Goal: Transaction & Acquisition: Obtain resource

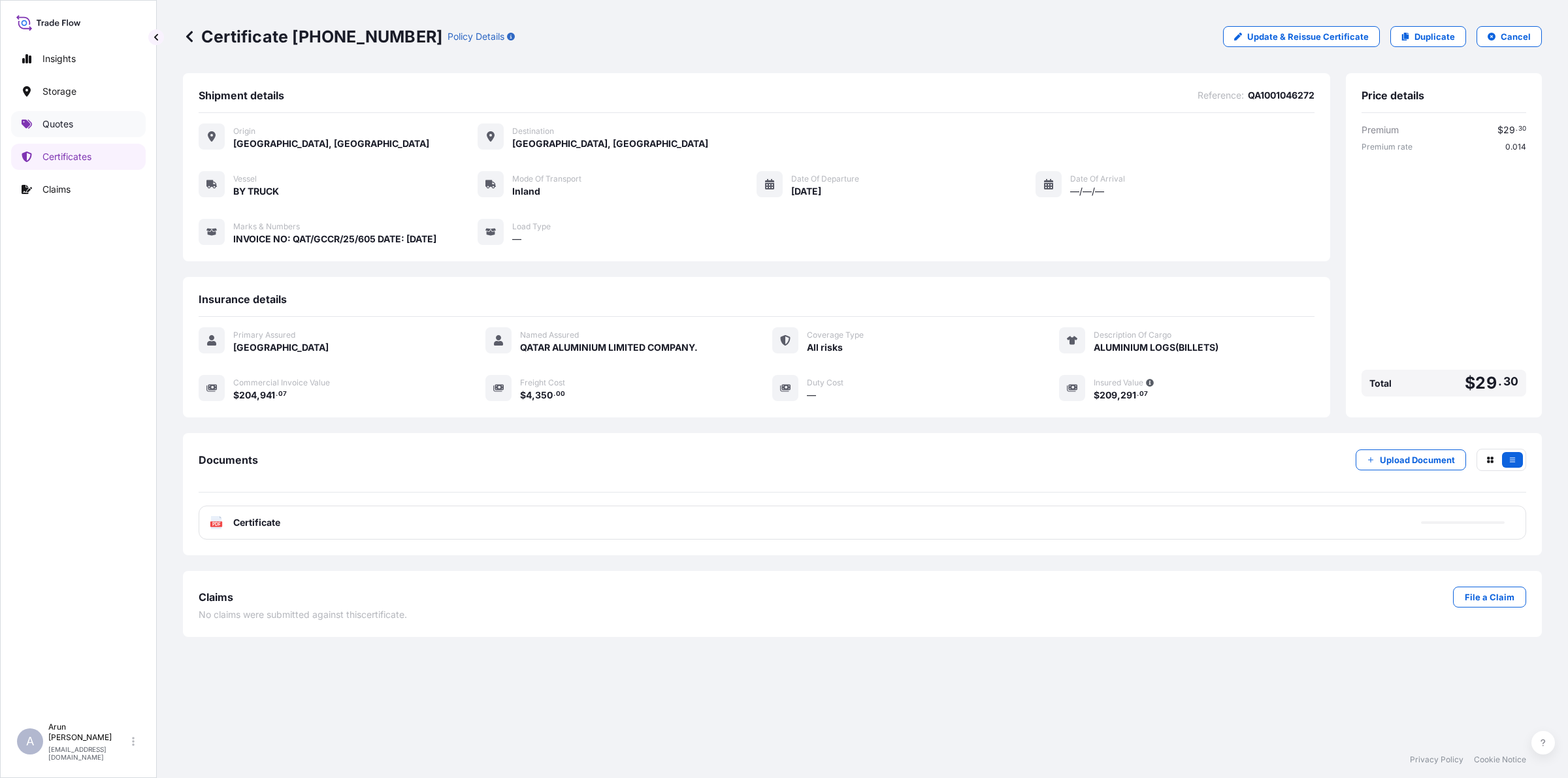
click at [59, 125] on p "Quotes" at bounding box center [58, 124] width 31 height 13
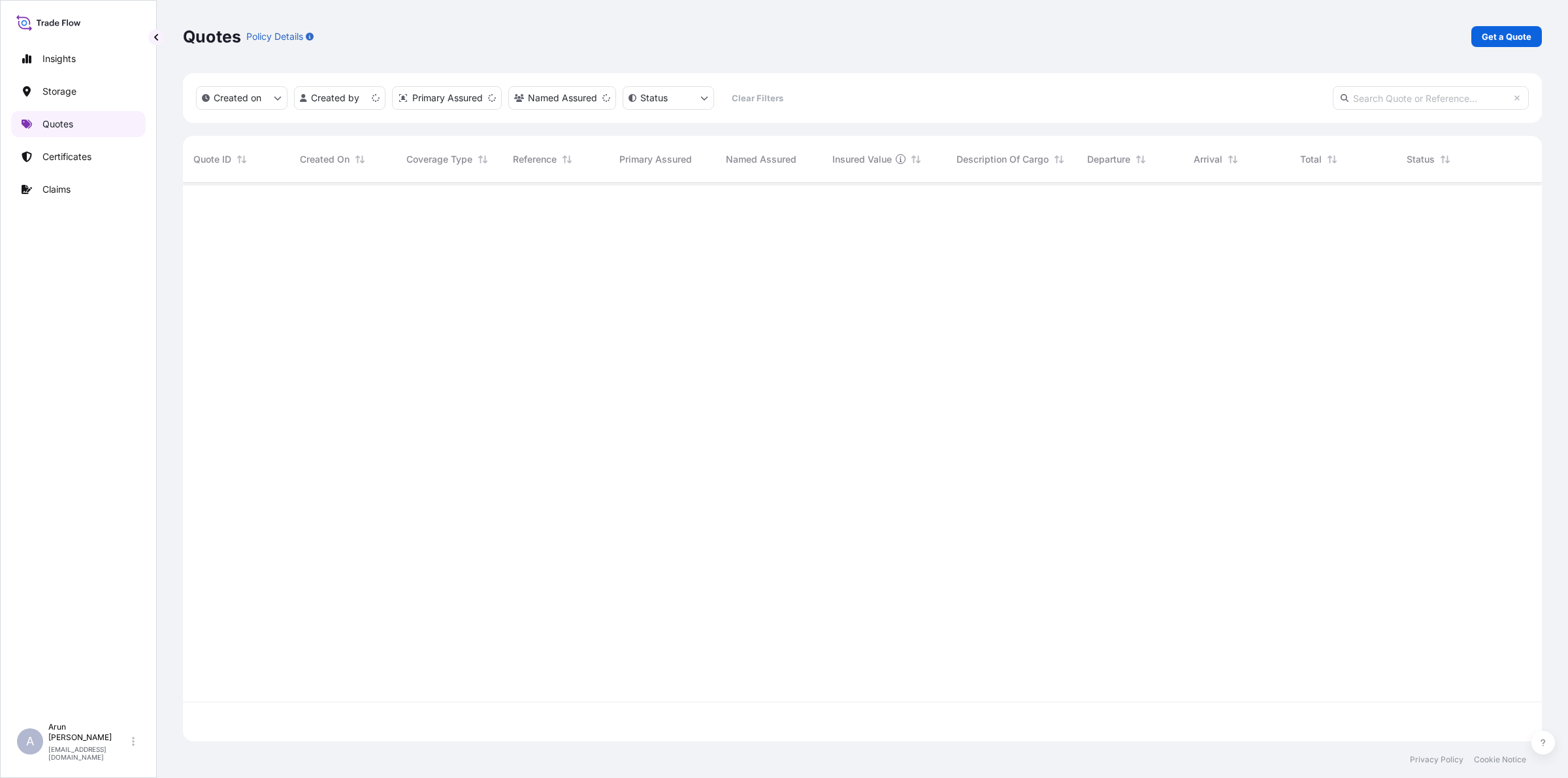
scroll to position [553, 1346]
click at [1523, 37] on p "Get a Quote" at bounding box center [1506, 36] width 49 height 13
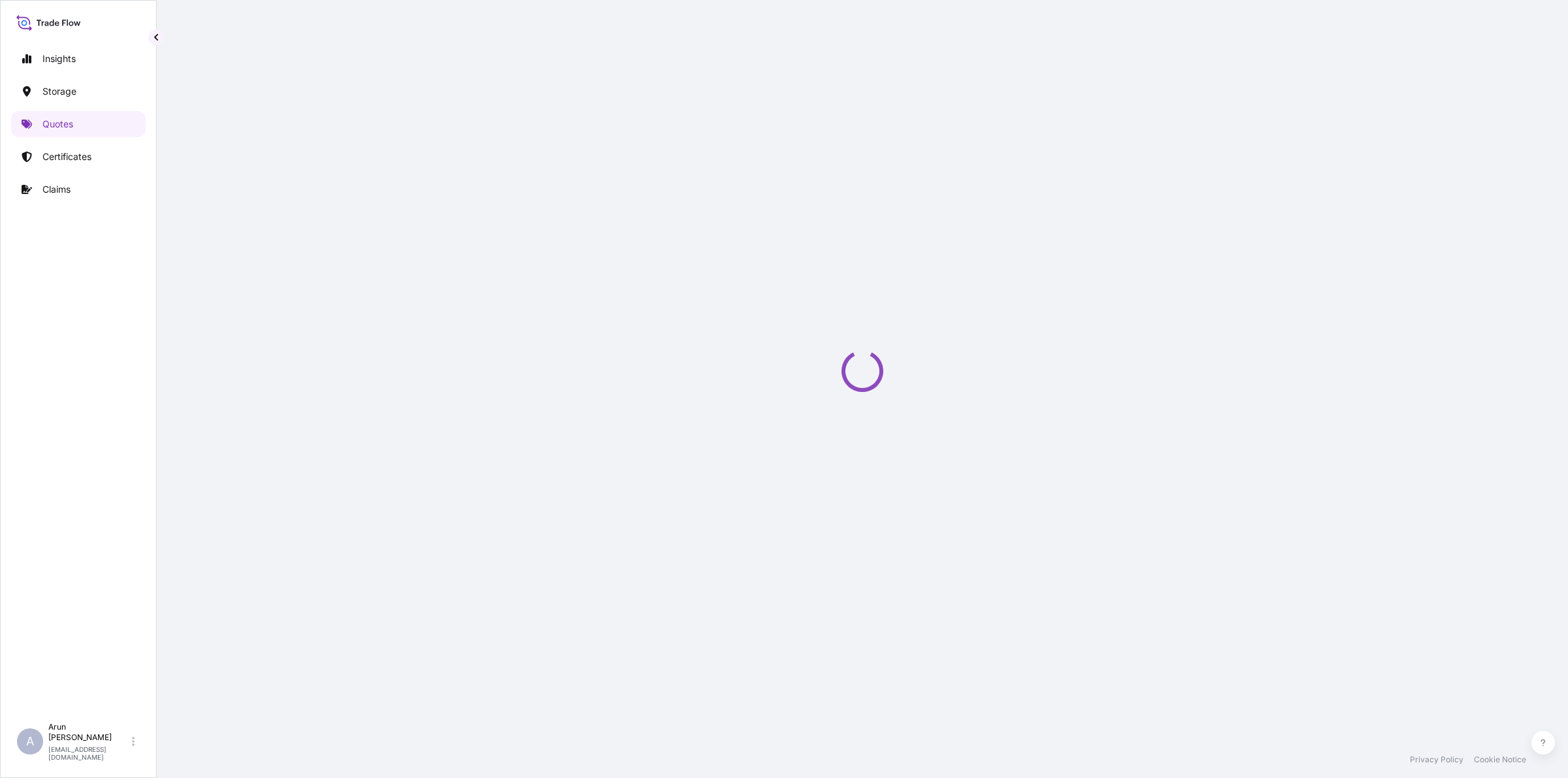
select select "Road / [GEOGRAPHIC_DATA]"
select select "Water"
select select "Road / [GEOGRAPHIC_DATA]"
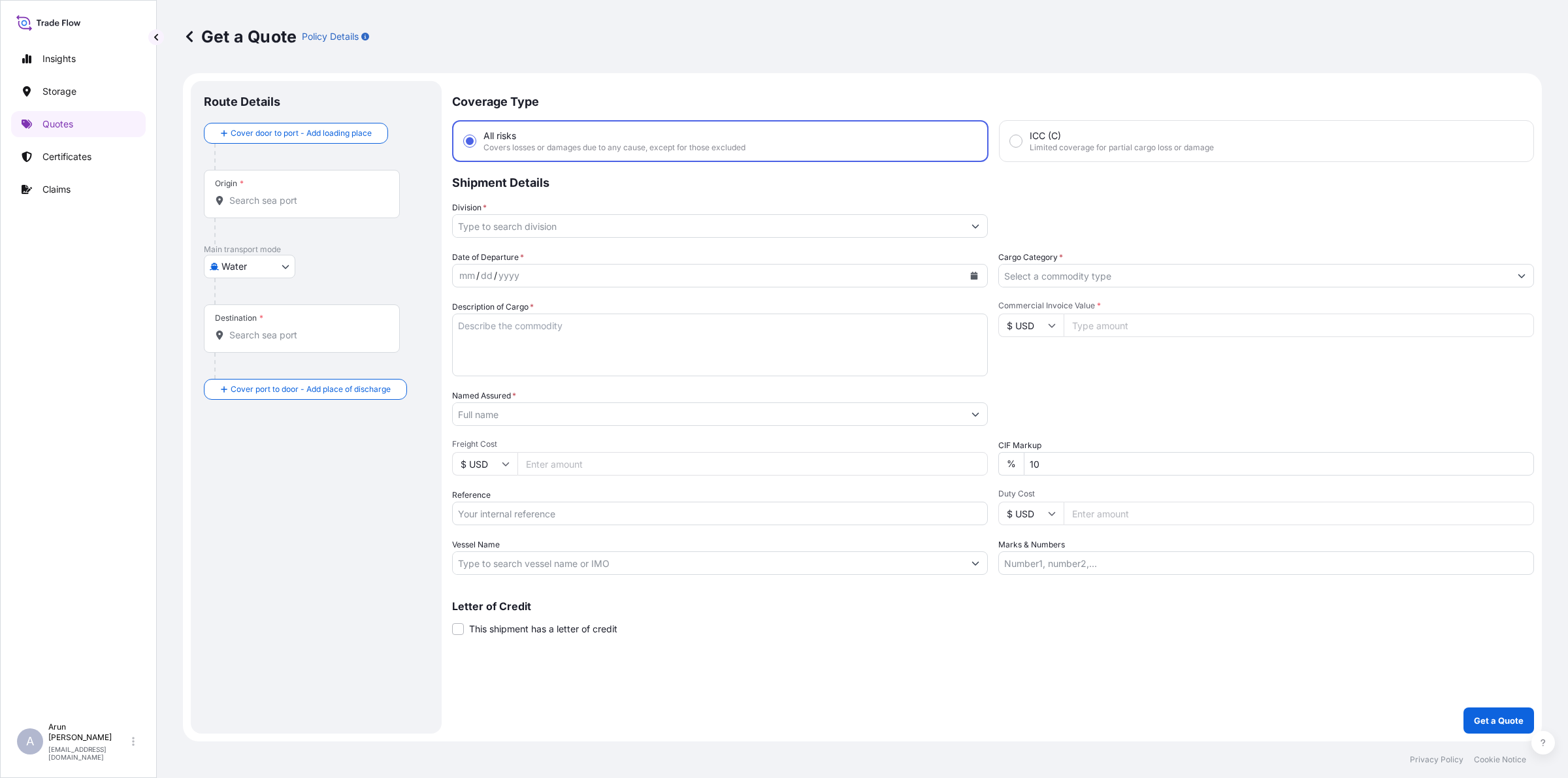
click at [264, 262] on body "Insights Storage Quotes Certificates Claims A [PERSON_NAME] [PERSON_NAME][EMAIL…" at bounding box center [784, 389] width 1568 height 778
click at [237, 302] on span "Air" at bounding box center [234, 301] width 12 height 13
select select "Air"
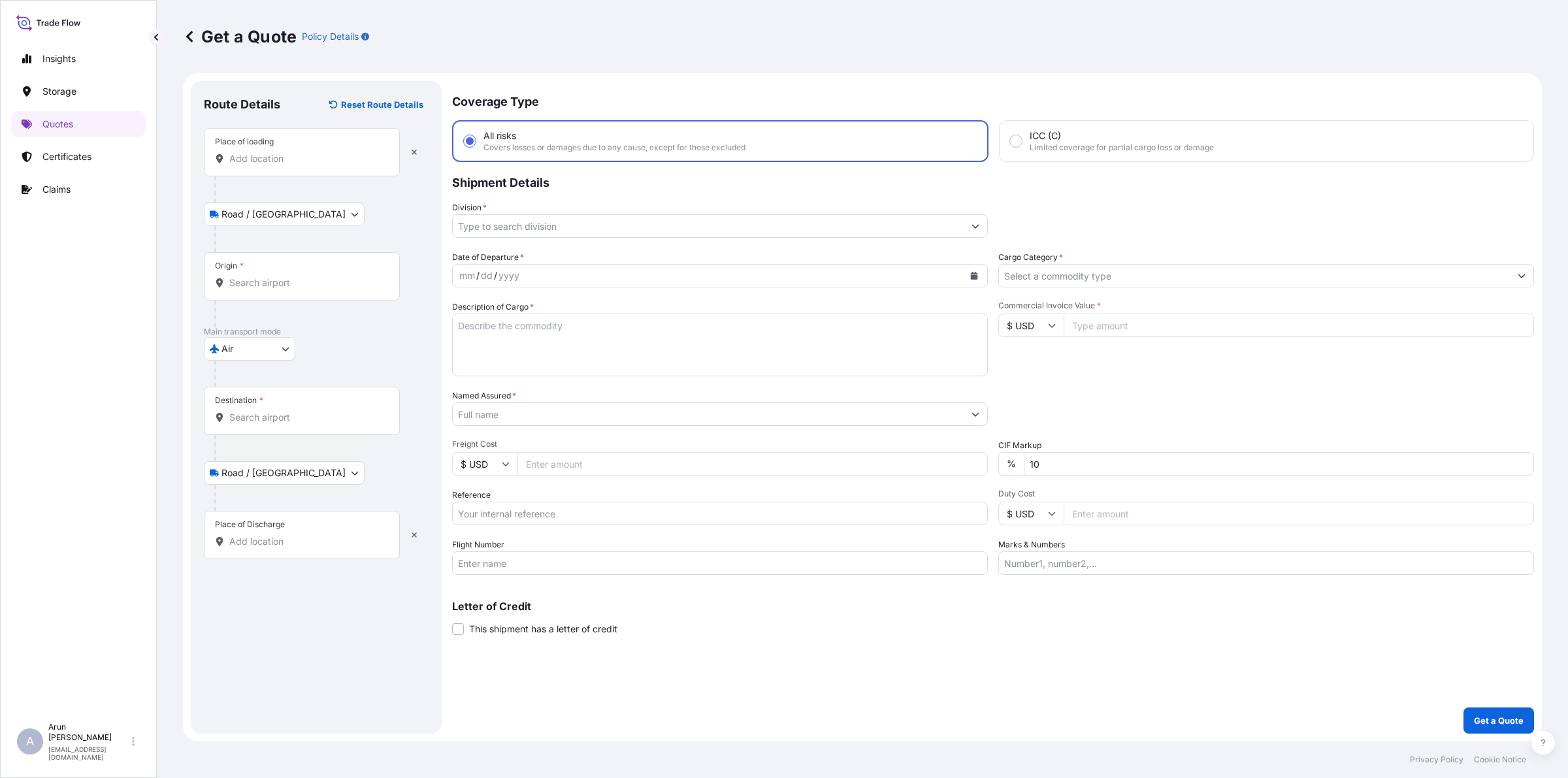
click at [292, 170] on div "Place of loading" at bounding box center [302, 152] width 196 height 48
click at [292, 166] on input "Place of loading" at bounding box center [307, 159] width 154 height 13
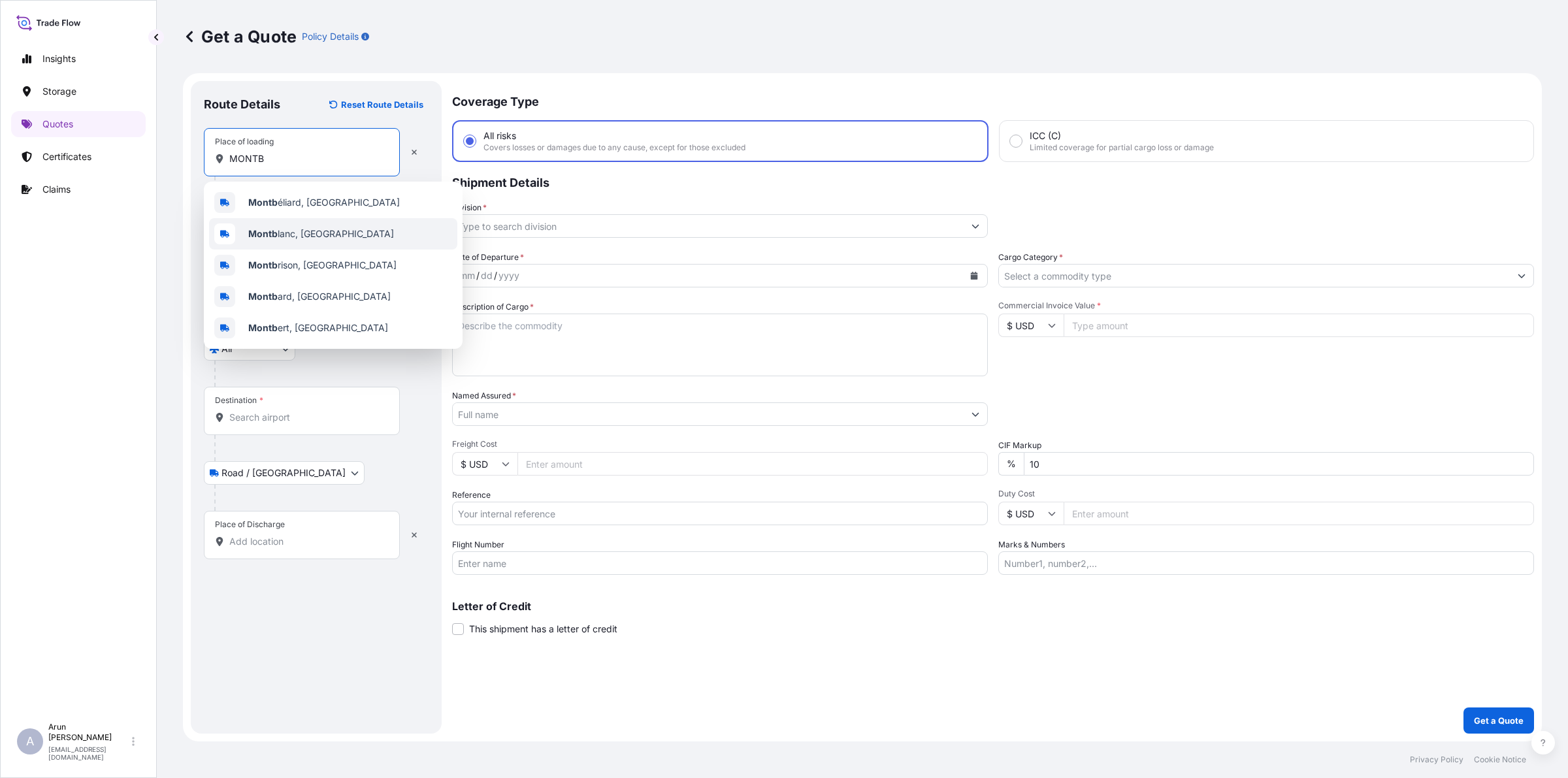
click at [289, 246] on div "Montb lanc, [GEOGRAPHIC_DATA]" at bounding box center [333, 234] width 248 height 31
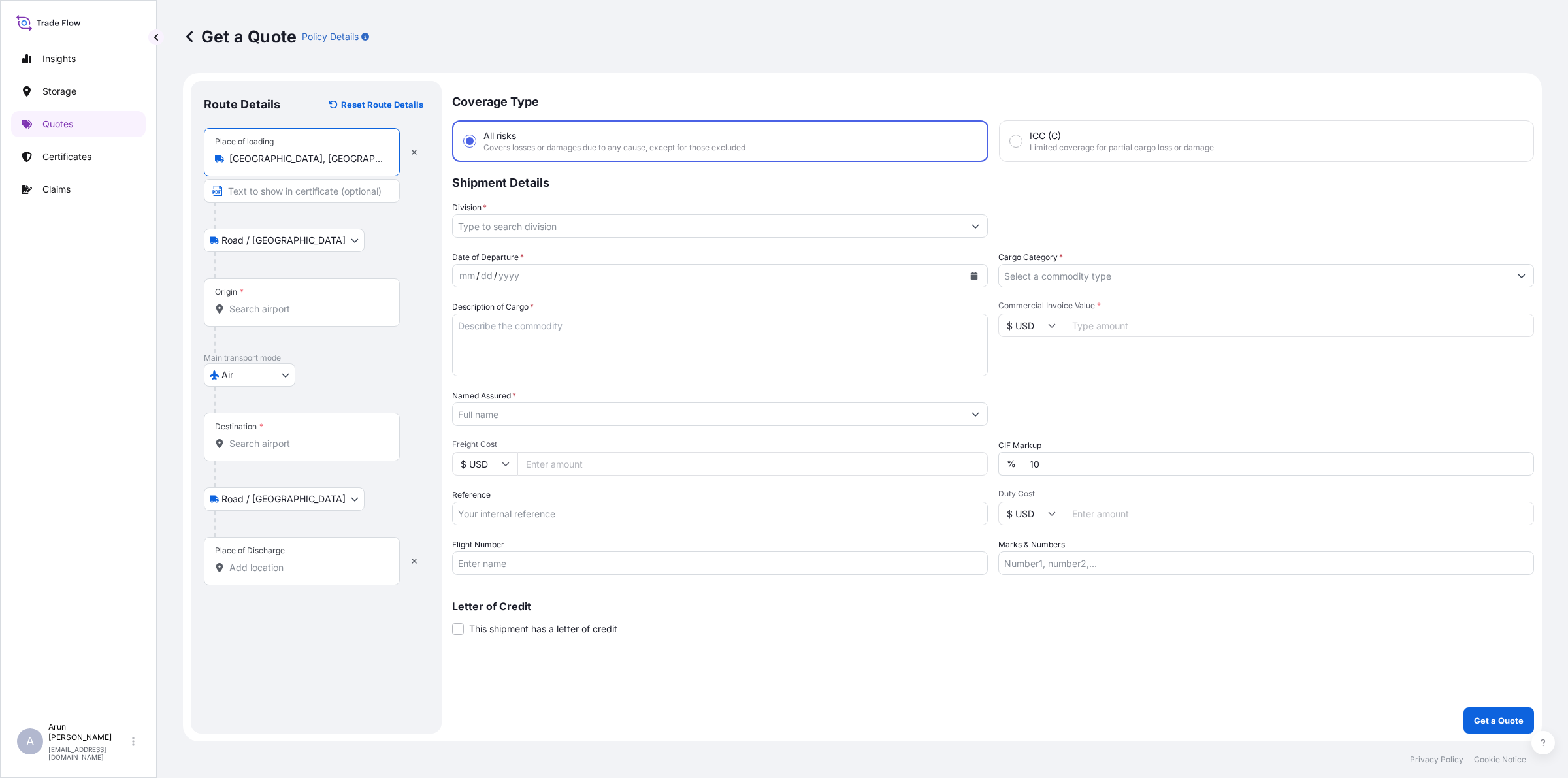
type input "[GEOGRAPHIC_DATA], [GEOGRAPHIC_DATA]"
click at [278, 187] on input "Text to appear on certificate" at bounding box center [302, 191] width 196 height 24
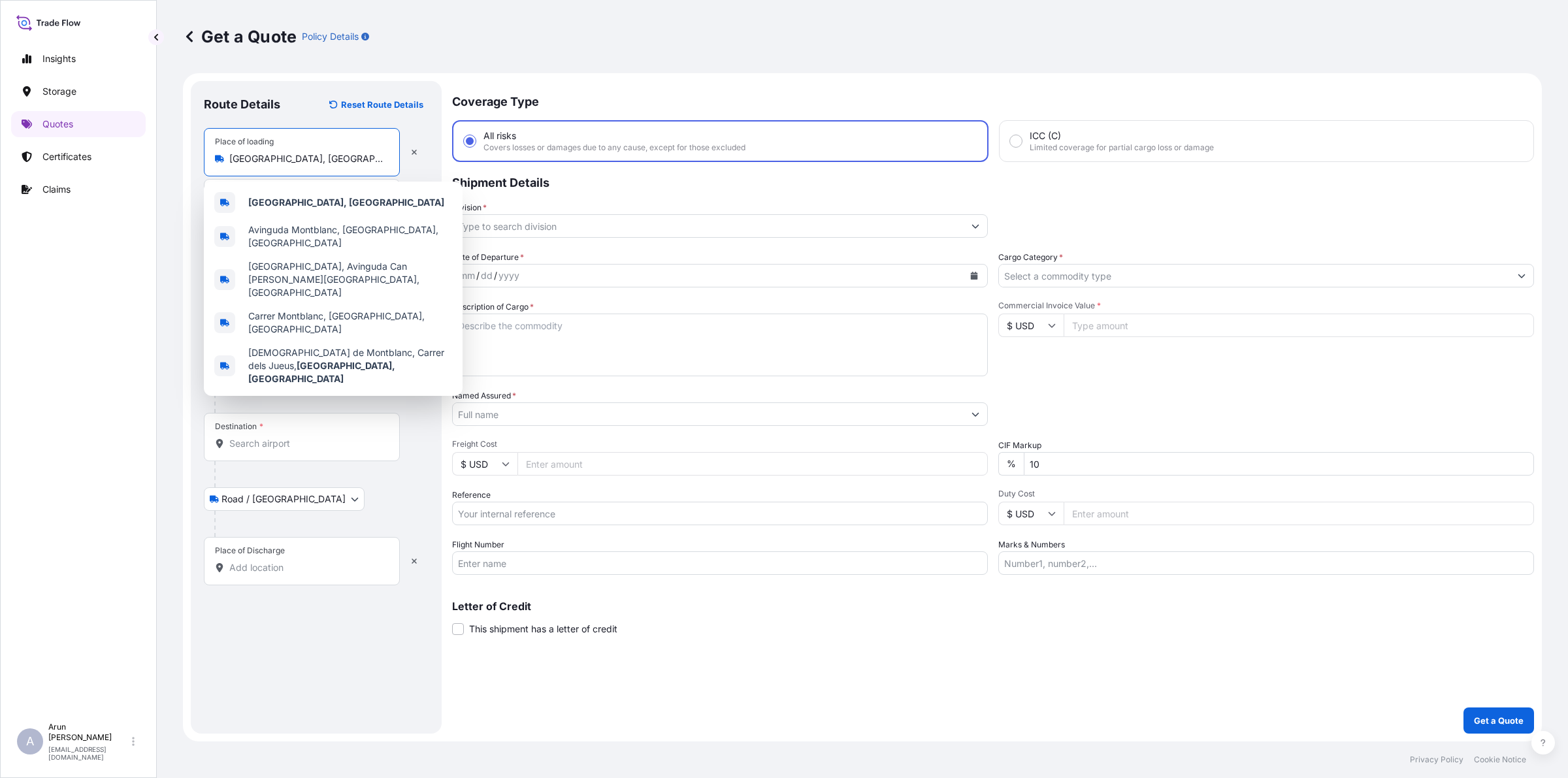
drag, startPoint x: 317, startPoint y: 160, endPoint x: 188, endPoint y: 164, distance: 129.1
click at [188, 164] on form "Route Details Reset Route Details Place of loading [GEOGRAPHIC_DATA], [GEOGRAPH…" at bounding box center [862, 407] width 1359 height 669
click at [256, 209] on div "[GEOGRAPHIC_DATA], [GEOGRAPHIC_DATA]" at bounding box center [333, 203] width 248 height 31
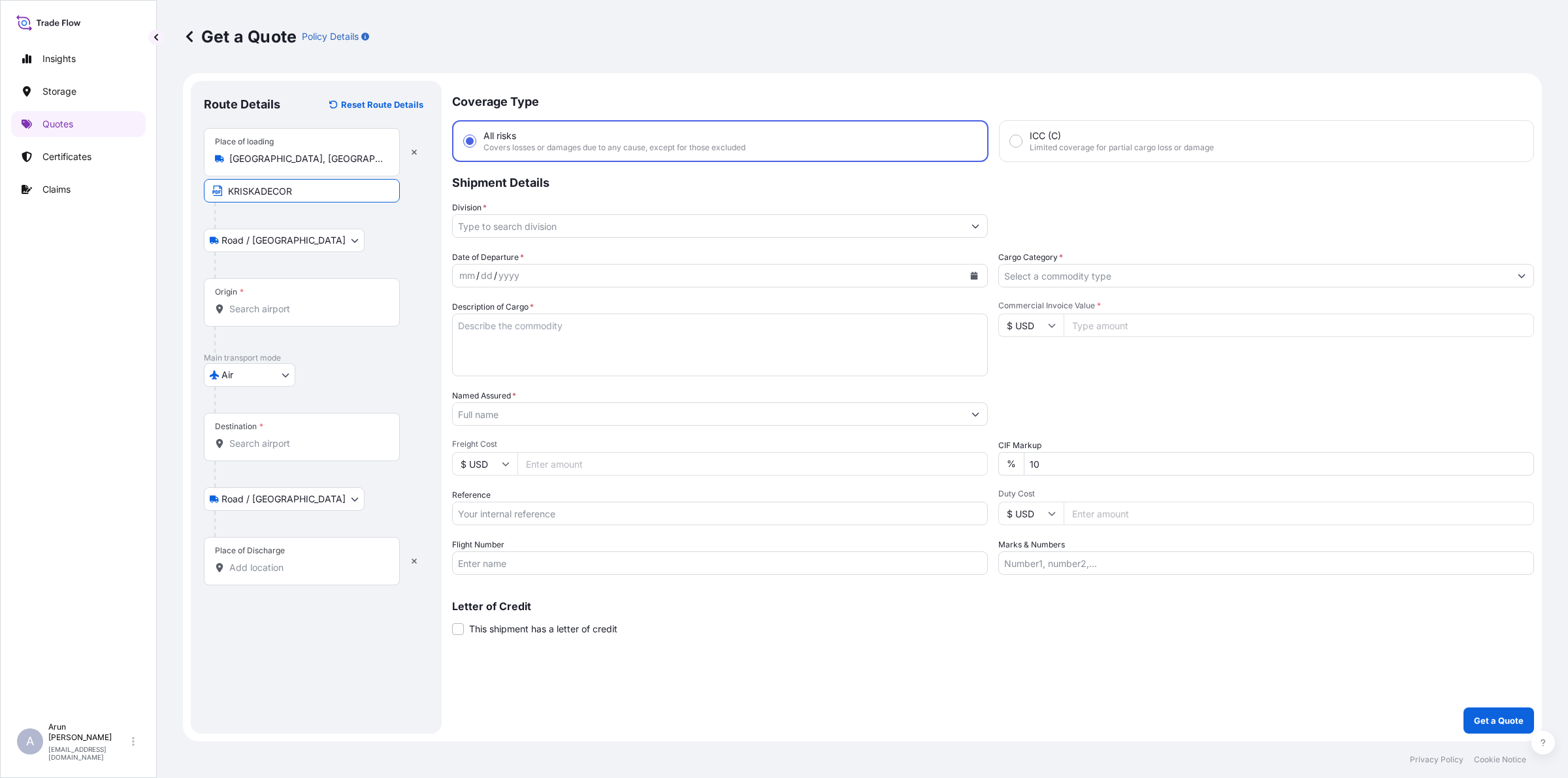
click at [337, 188] on input "KRISKADECOR" at bounding box center [302, 191] width 196 height 24
paste input "[GEOGRAPHIC_DATA], [GEOGRAPHIC_DATA]"
type input "KRISKADECOR., [GEOGRAPHIC_DATA], [GEOGRAPHIC_DATA]"
click at [353, 305] on input "Origin *" at bounding box center [307, 309] width 154 height 13
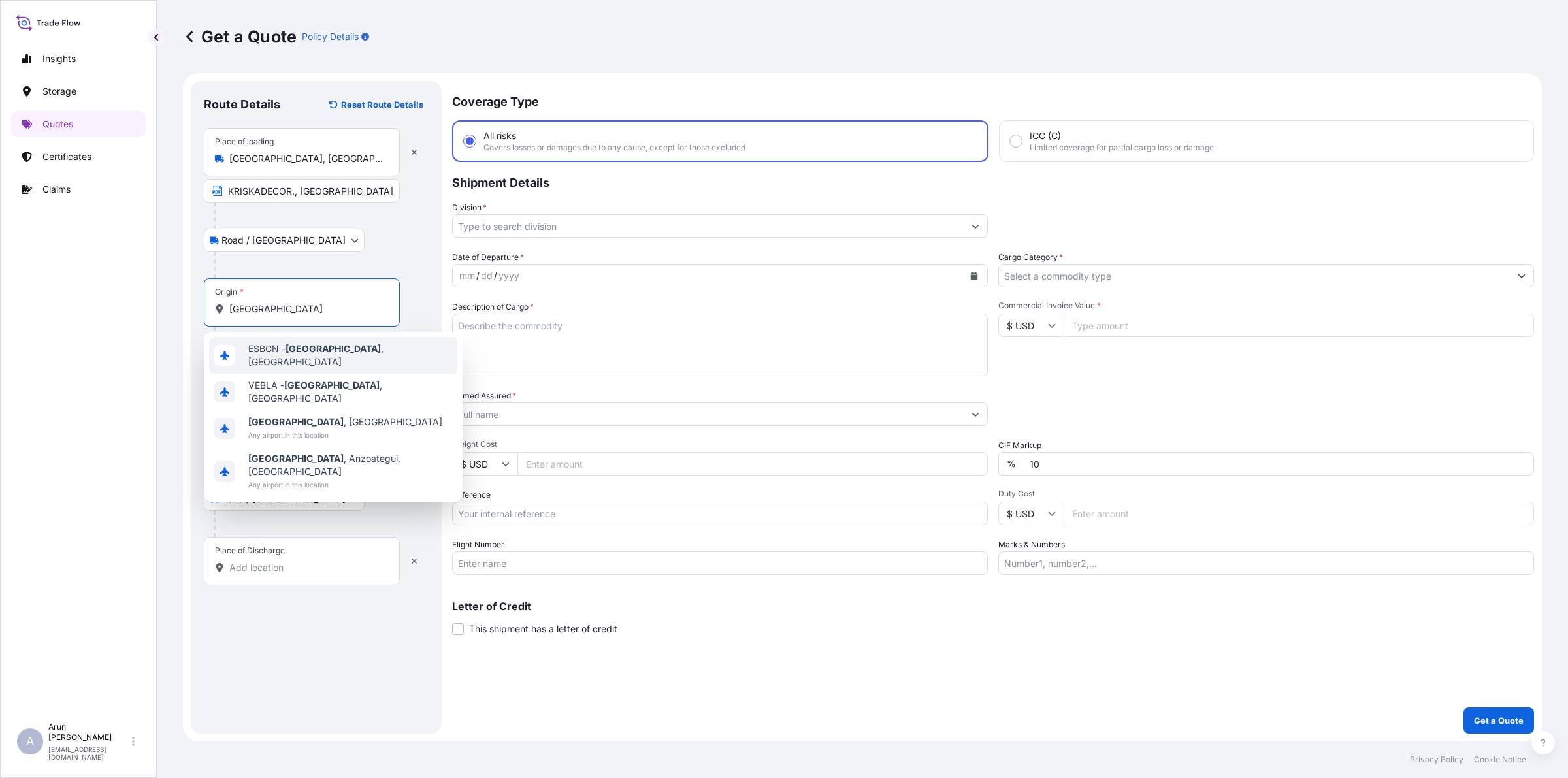
click at [273, 351] on span "ESBCN - [GEOGRAPHIC_DATA] , [GEOGRAPHIC_DATA]" at bounding box center [350, 356] width 204 height 26
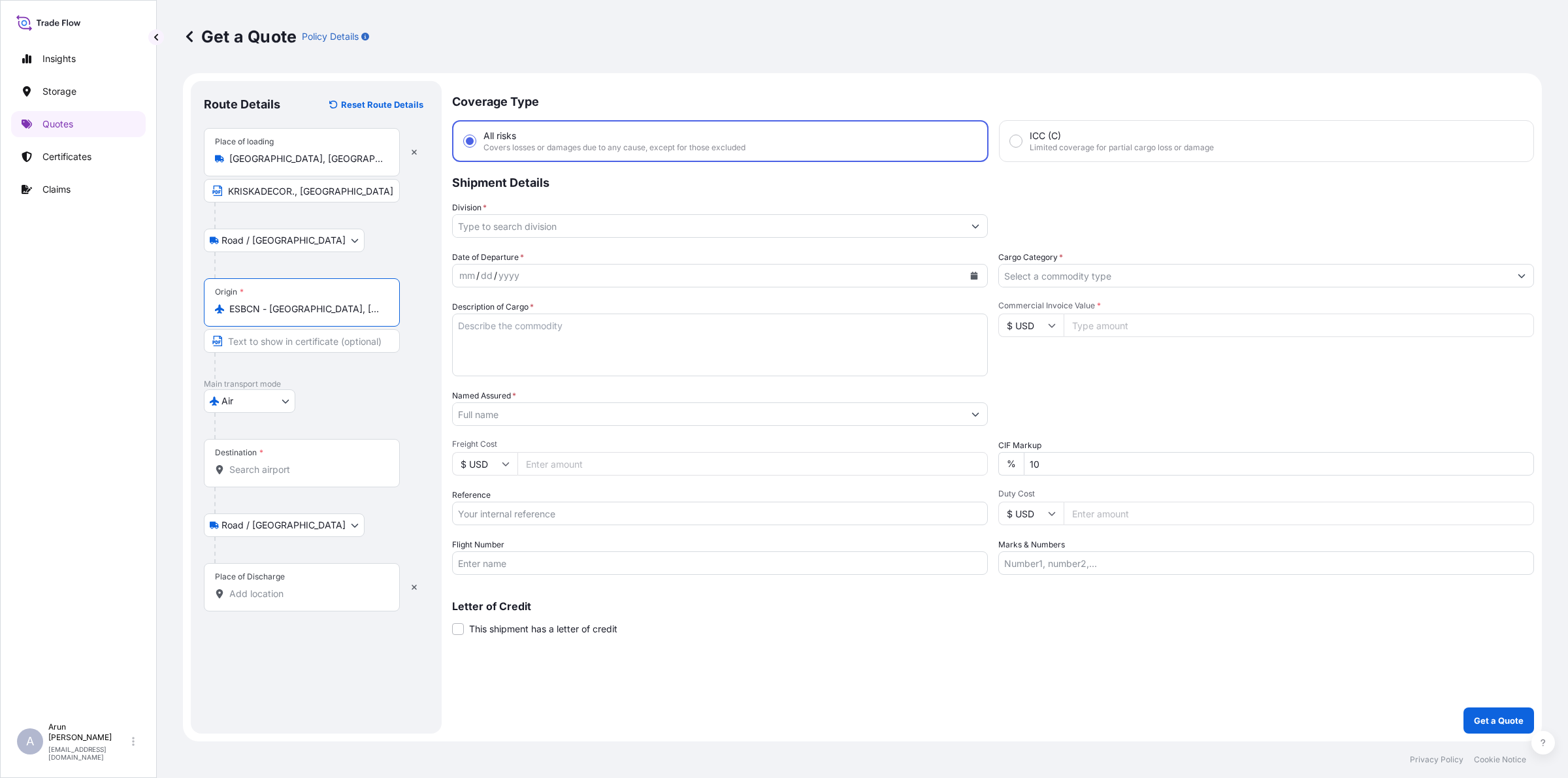
type input "ESBCN - [GEOGRAPHIC_DATA], [GEOGRAPHIC_DATA]"
click at [278, 469] on input "Destination *" at bounding box center [307, 470] width 154 height 13
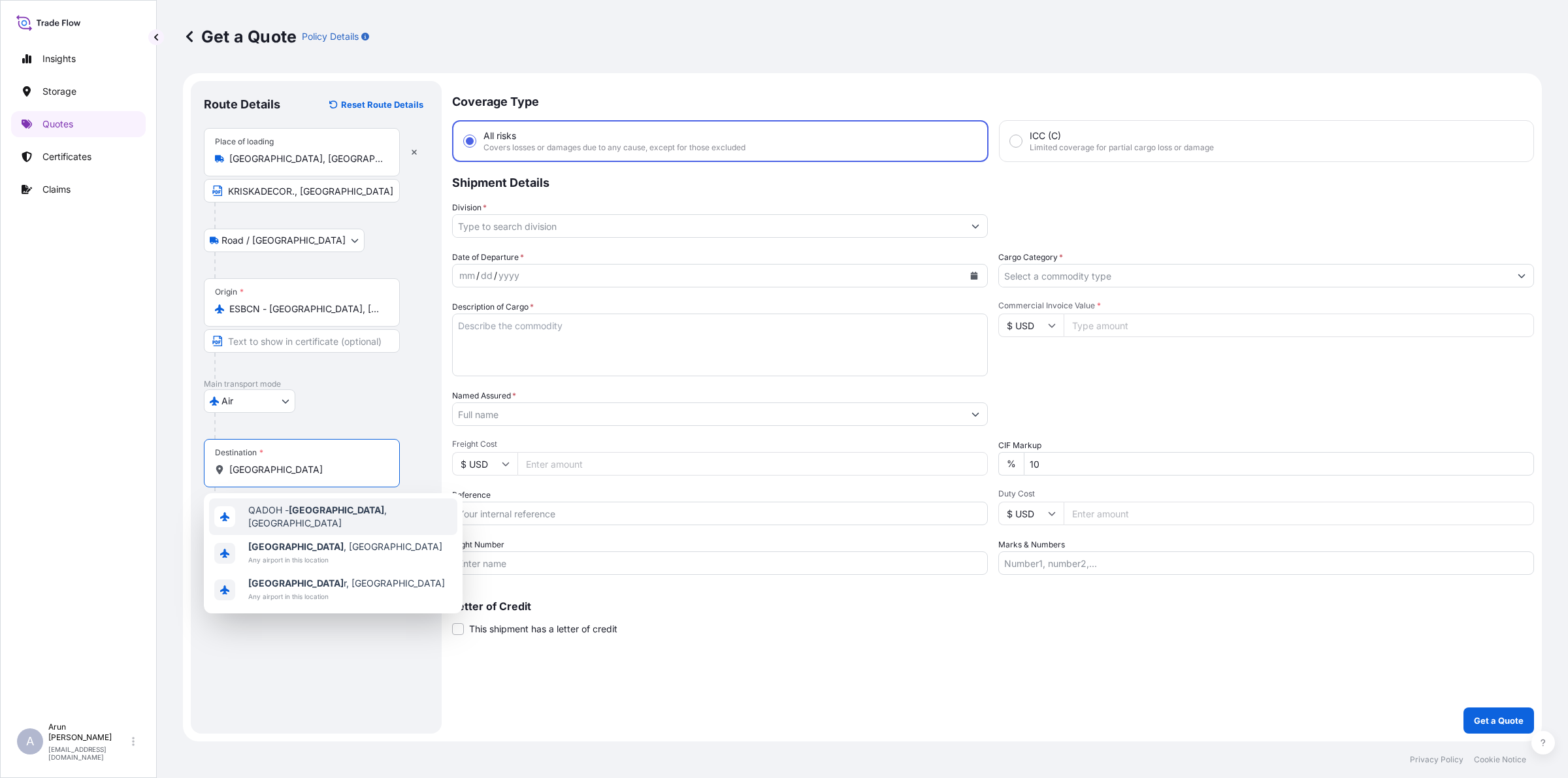
click at [295, 523] on div "QADOH - [GEOGRAPHIC_DATA] , [GEOGRAPHIC_DATA]" at bounding box center [333, 516] width 248 height 37
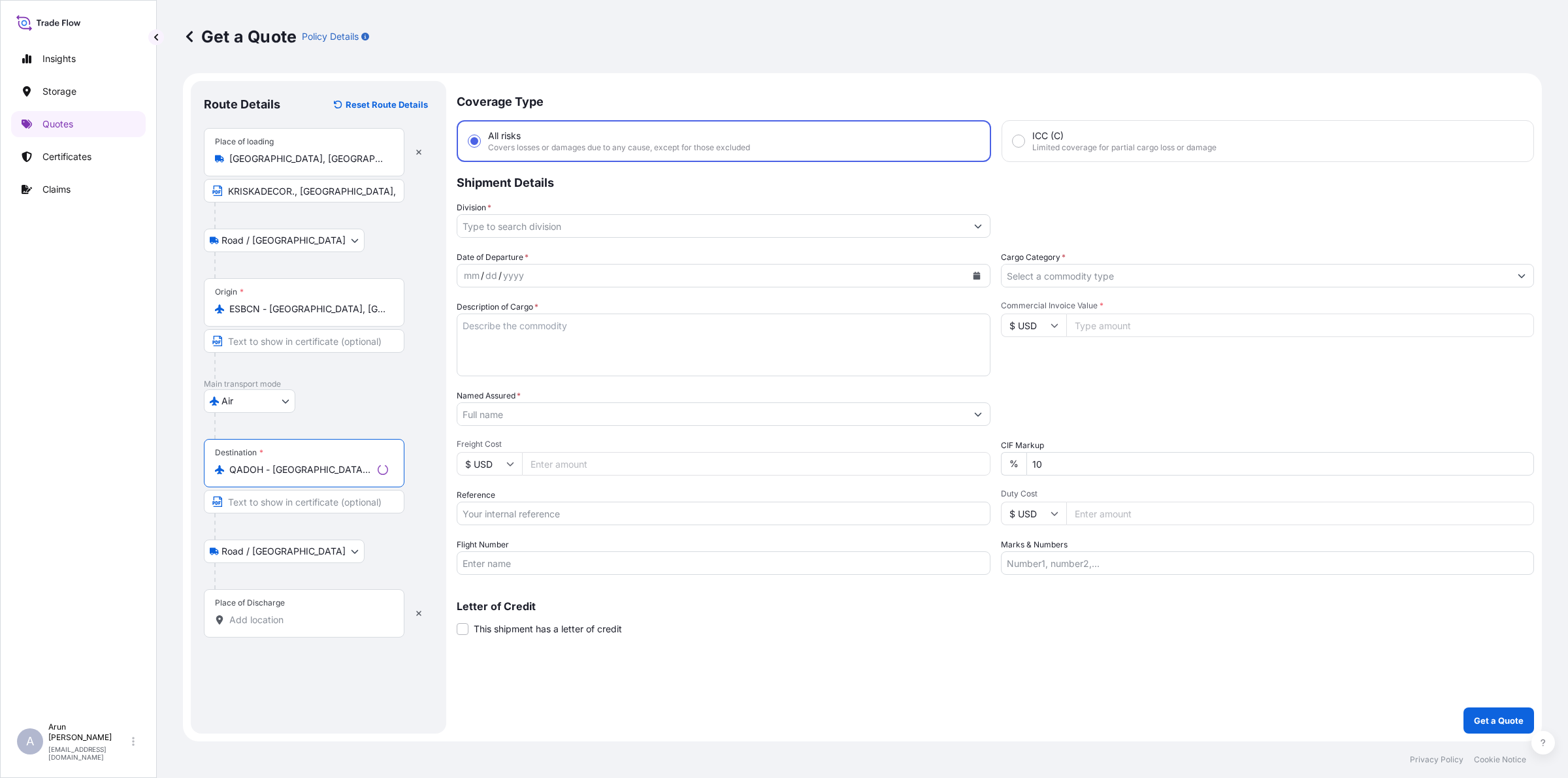
type input "QADOH - [GEOGRAPHIC_DATA], [GEOGRAPHIC_DATA]"
click at [263, 611] on div "Place of Discharge" at bounding box center [304, 613] width 200 height 48
click at [263, 614] on input "Place of Discharge" at bounding box center [309, 620] width 159 height 13
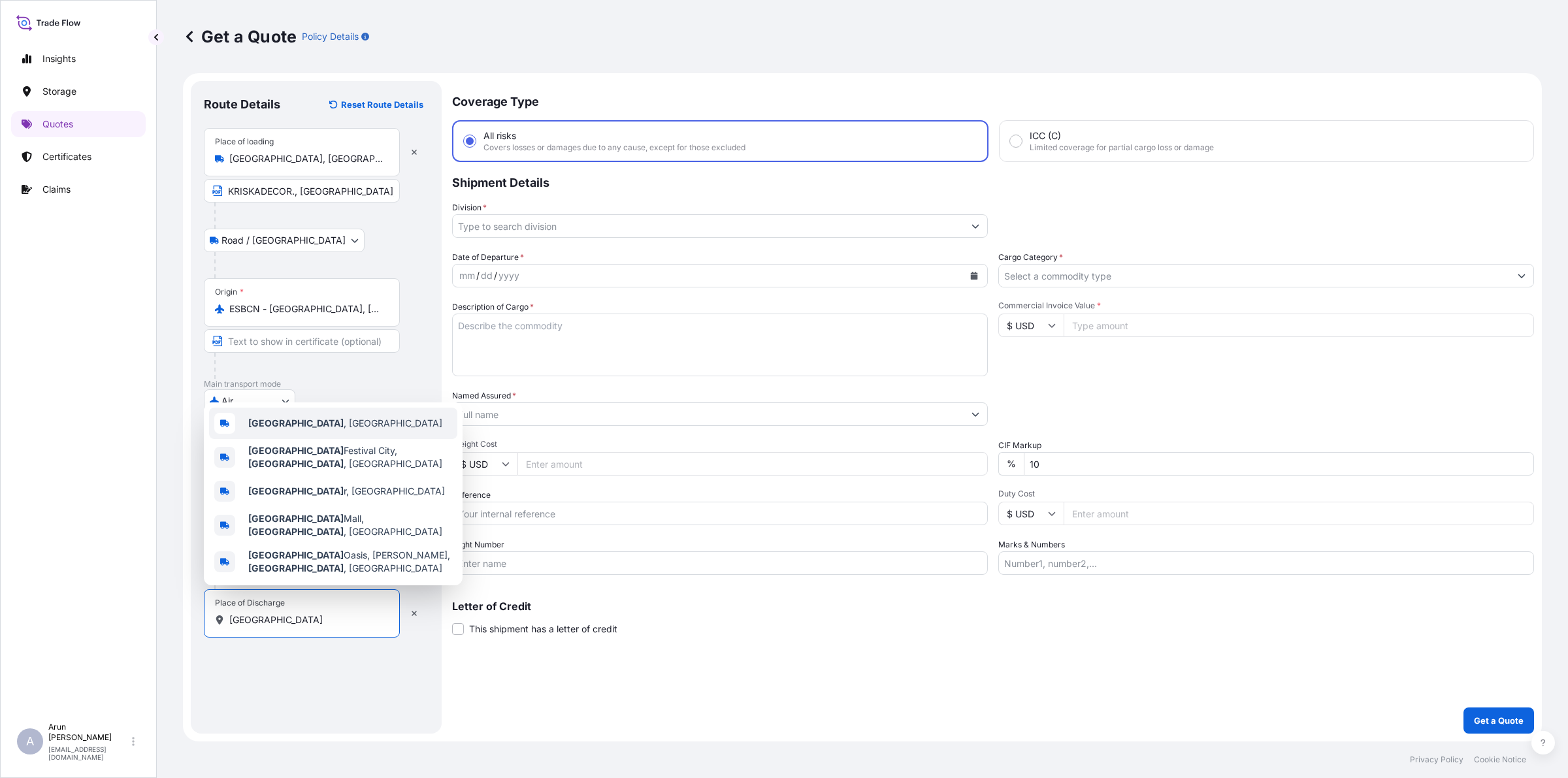
click at [298, 439] on div "[GEOGRAPHIC_DATA] , [GEOGRAPHIC_DATA]" at bounding box center [333, 423] width 248 height 31
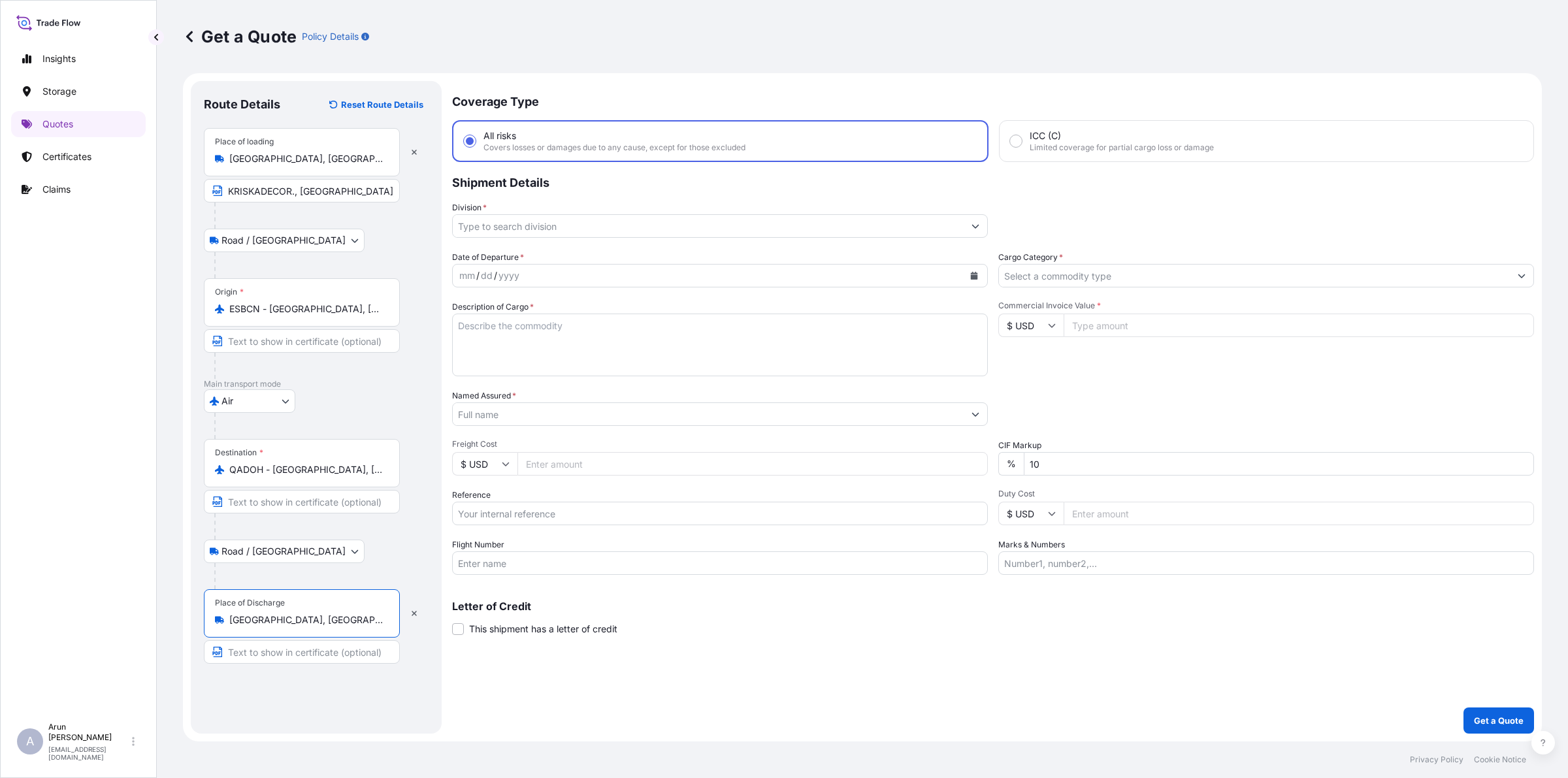
type input "[GEOGRAPHIC_DATA], [GEOGRAPHIC_DATA]"
click at [977, 279] on button "Calendar" at bounding box center [974, 276] width 21 height 21
click at [547, 408] on div "15" at bounding box center [550, 410] width 24 height 24
click at [657, 219] on input "Division *" at bounding box center [708, 226] width 511 height 24
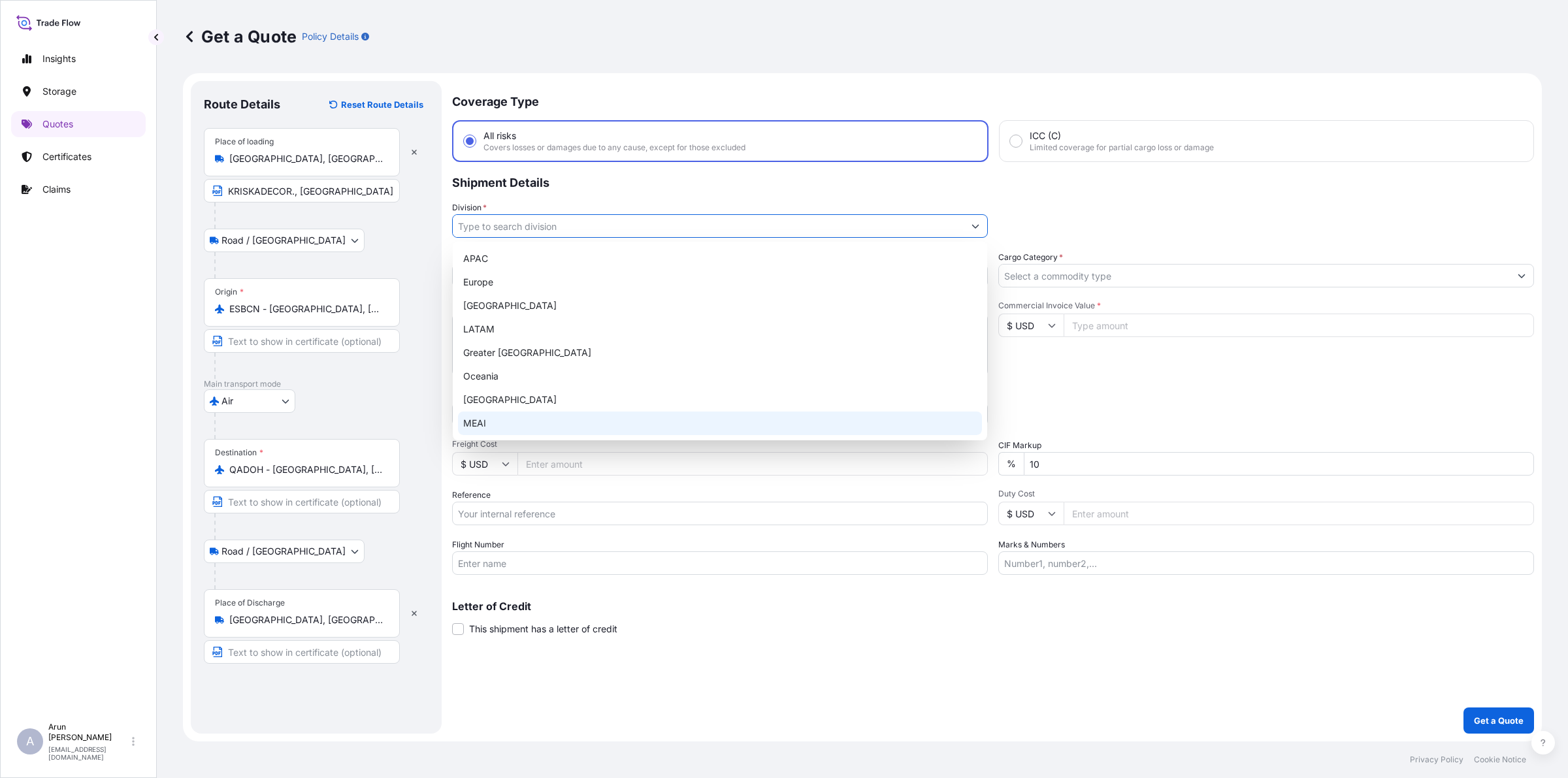
click at [492, 419] on div "MEAI" at bounding box center [719, 424] width 524 height 24
type input "MEAI"
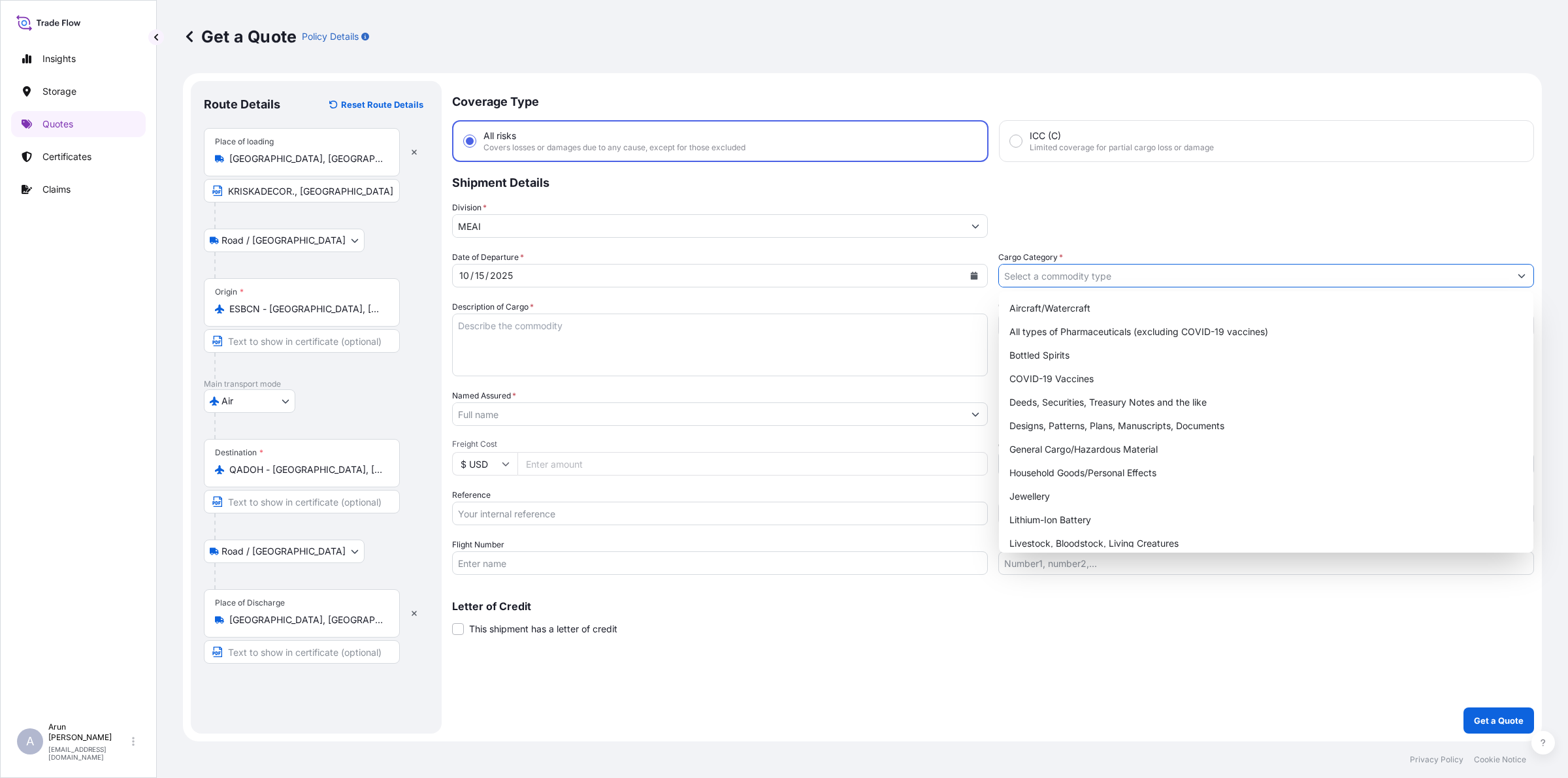
click at [1131, 280] on input "Cargo Category *" at bounding box center [1254, 276] width 511 height 24
click at [1073, 452] on div "General Cargo/Hazardous Material" at bounding box center [1265, 450] width 524 height 24
type input "General Cargo/Hazardous Material"
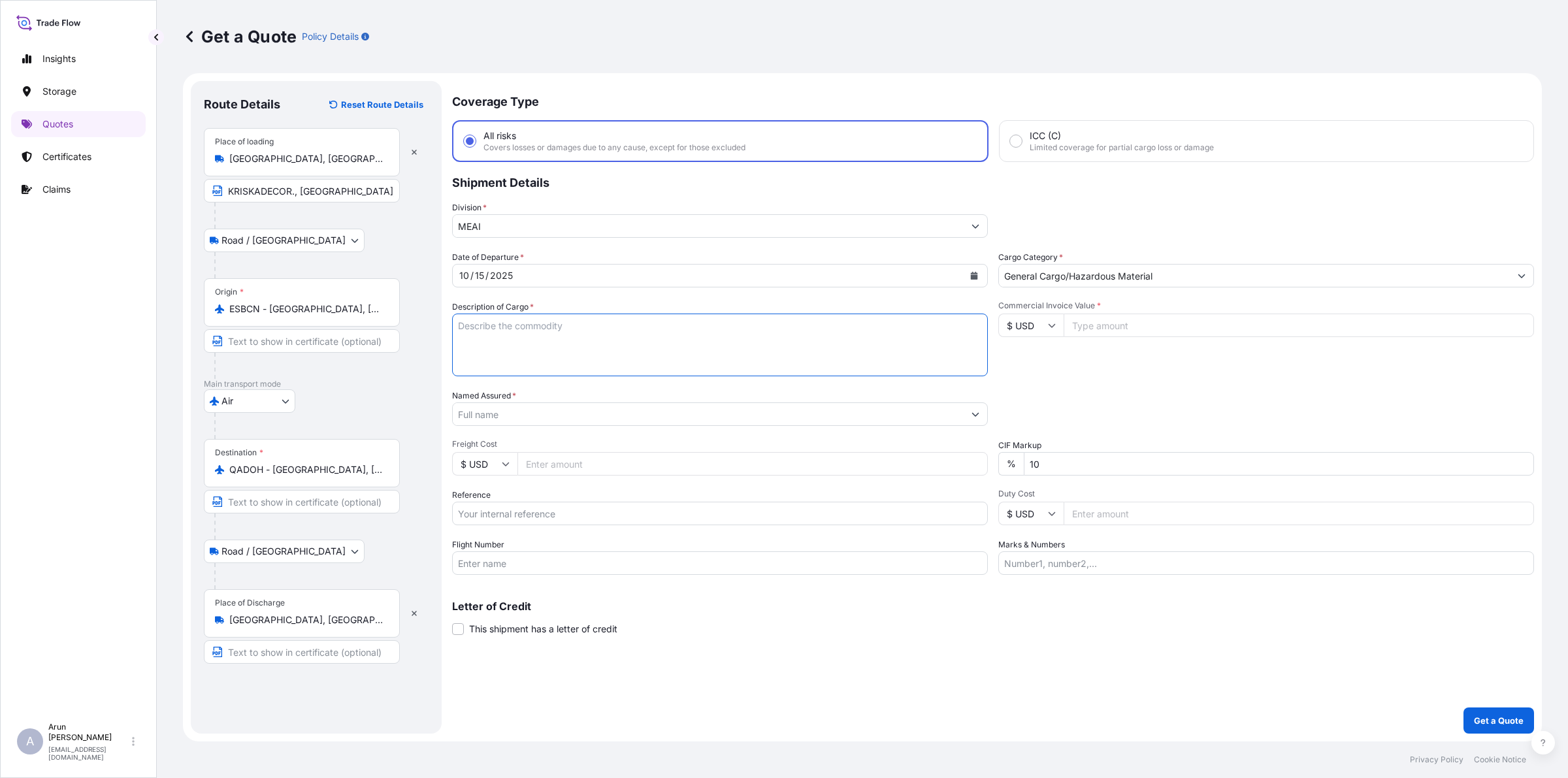
click at [707, 324] on textarea "Description of Cargo *" at bounding box center [720, 345] width 536 height 63
type textarea "ALUMINIUM CHAIN CURTAIN"
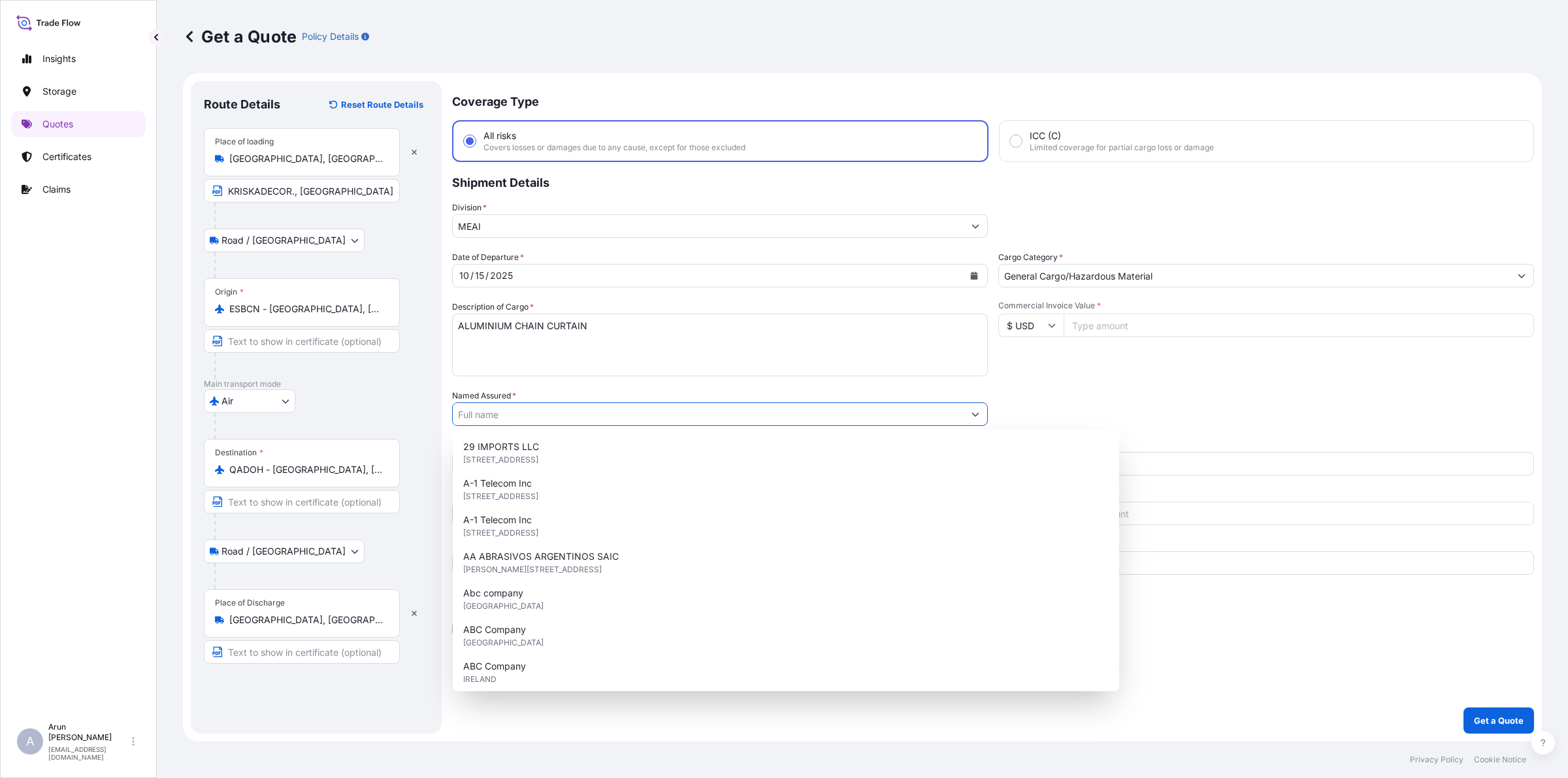
click at [513, 417] on input "Named Assured *" at bounding box center [708, 414] width 511 height 24
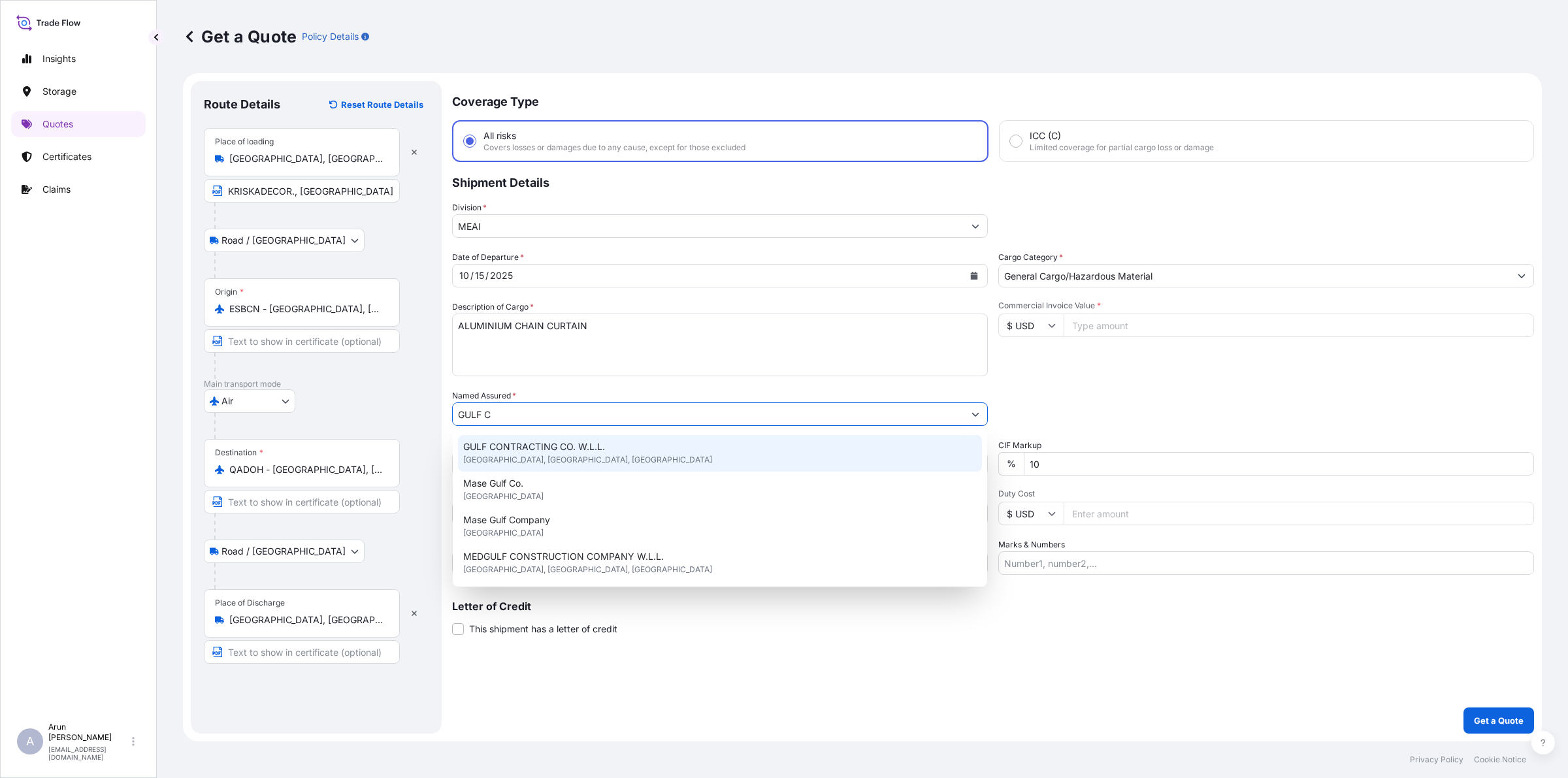
click at [546, 443] on span "GULF CONTRACTING CO. W.L.L." at bounding box center [534, 447] width 142 height 13
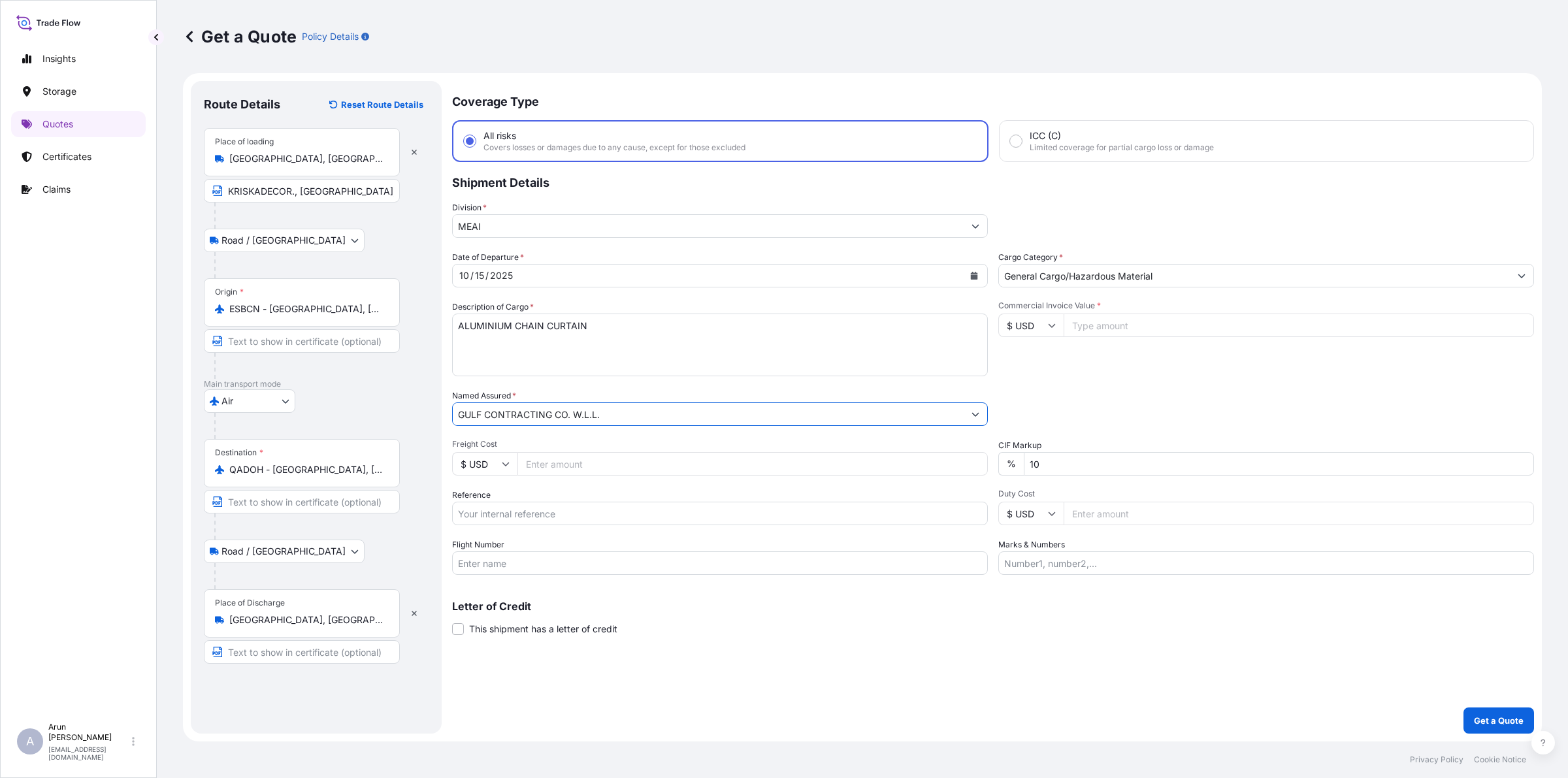
drag, startPoint x: 618, startPoint y: 408, endPoint x: 424, endPoint y: 412, distance: 194.0
click at [424, 412] on form "Route Details Reset Route Details Place of loading [GEOGRAPHIC_DATA], [GEOGRAPH…" at bounding box center [862, 407] width 1359 height 669
type input "GULF CONTRACTING CO. W.L.L."
click at [323, 655] on input "Text to appear on certificate" at bounding box center [302, 652] width 196 height 24
paste input "GULF CONTRACTING CO. W.L.L."
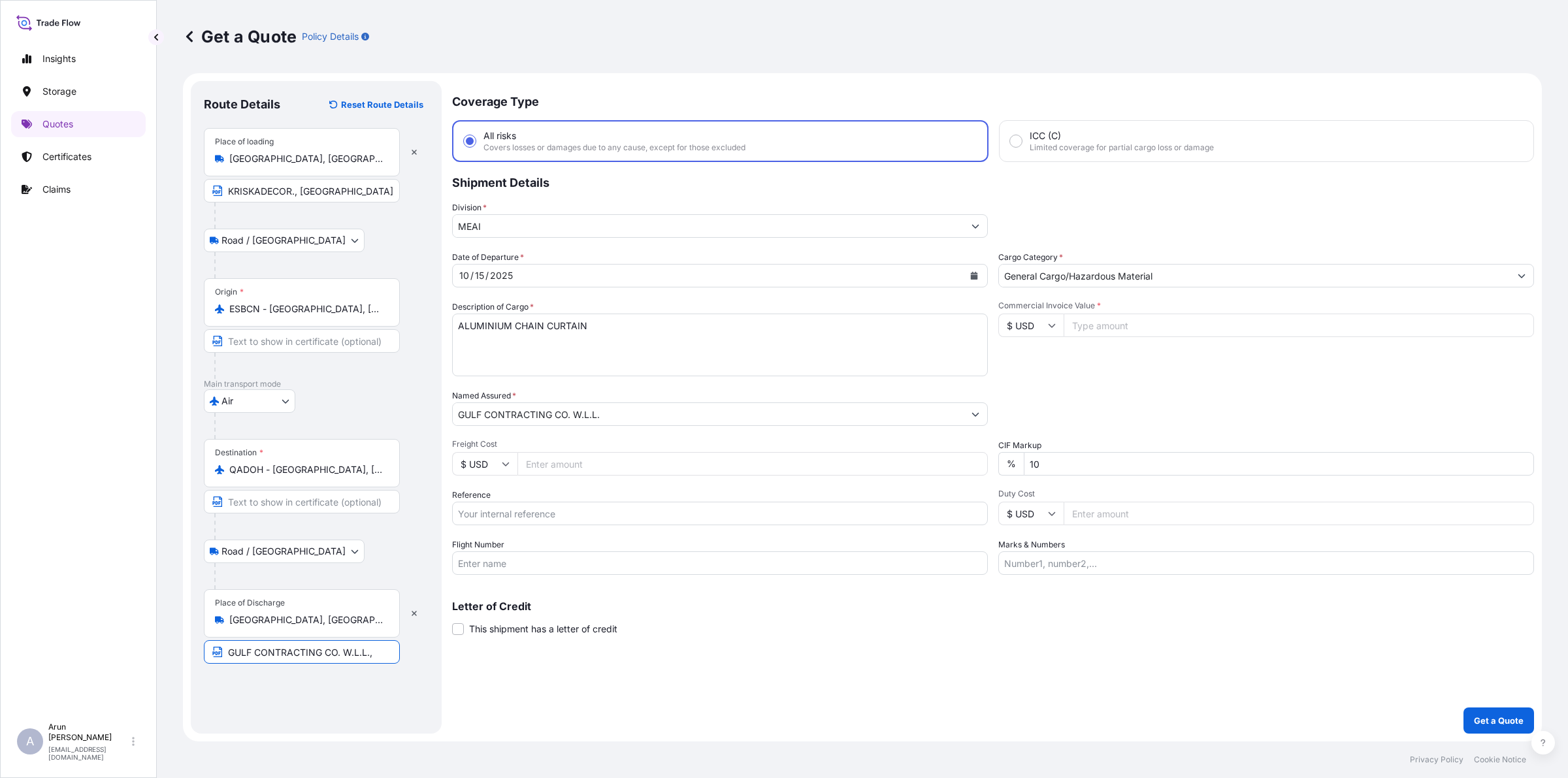
type input "GULF CONTRACTING CO. W.L.L.,"
drag, startPoint x: 298, startPoint y: 609, endPoint x: 212, endPoint y: 627, distance: 87.9
click at [212, 627] on div "Place of Discharge [GEOGRAPHIC_DATA], [GEOGRAPHIC_DATA]" at bounding box center [302, 613] width 196 height 48
click at [230, 626] on input "[GEOGRAPHIC_DATA], [GEOGRAPHIC_DATA]" at bounding box center [307, 620] width 154 height 13
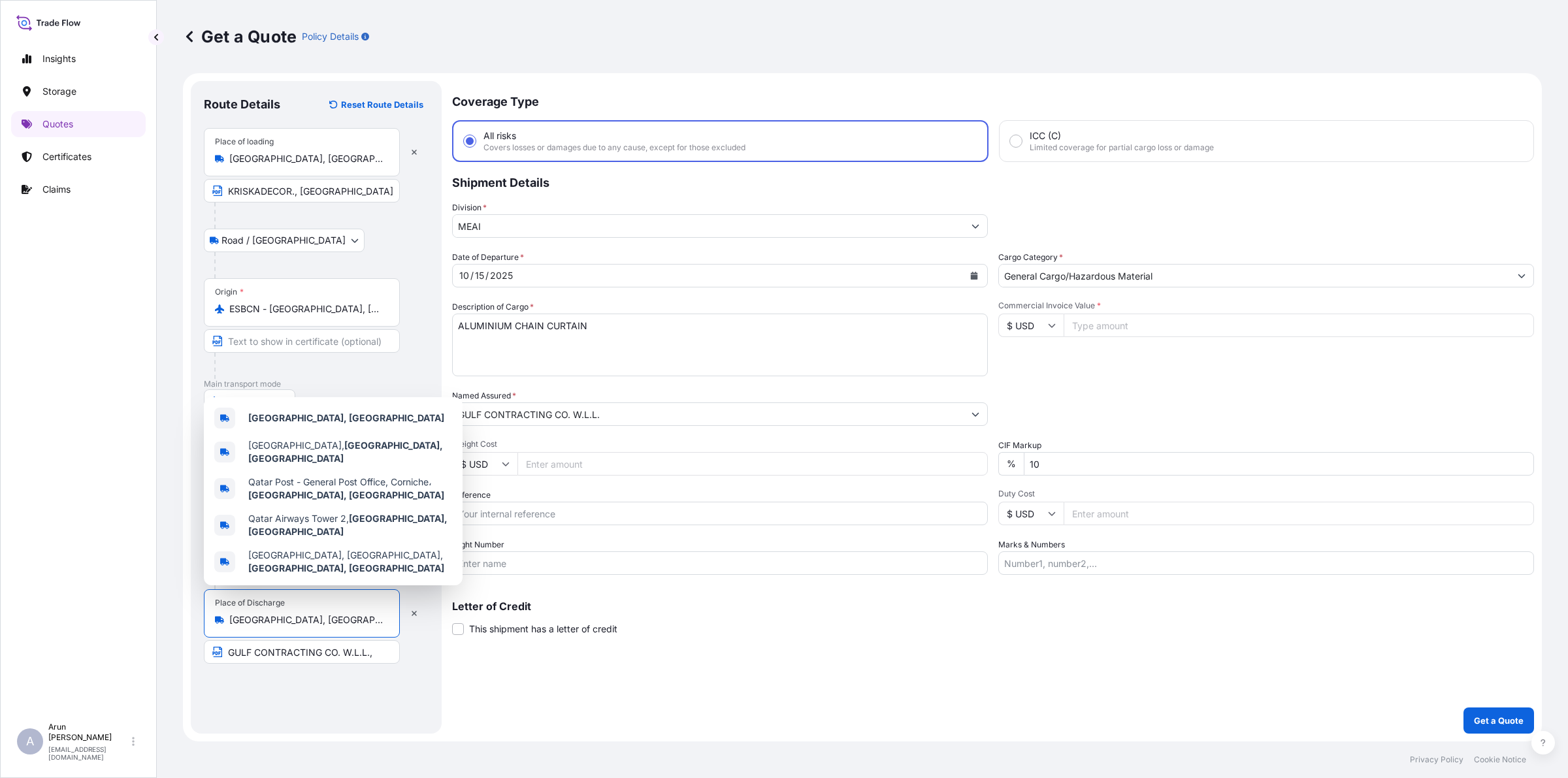
drag, startPoint x: 291, startPoint y: 619, endPoint x: 214, endPoint y: 615, distance: 77.1
click at [215, 615] on div "[GEOGRAPHIC_DATA], [GEOGRAPHIC_DATA]" at bounding box center [302, 620] width 174 height 13
click at [272, 439] on div "[GEOGRAPHIC_DATA] , [GEOGRAPHIC_DATA]" at bounding box center [333, 423] width 248 height 31
type input "[GEOGRAPHIC_DATA], [GEOGRAPHIC_DATA]"
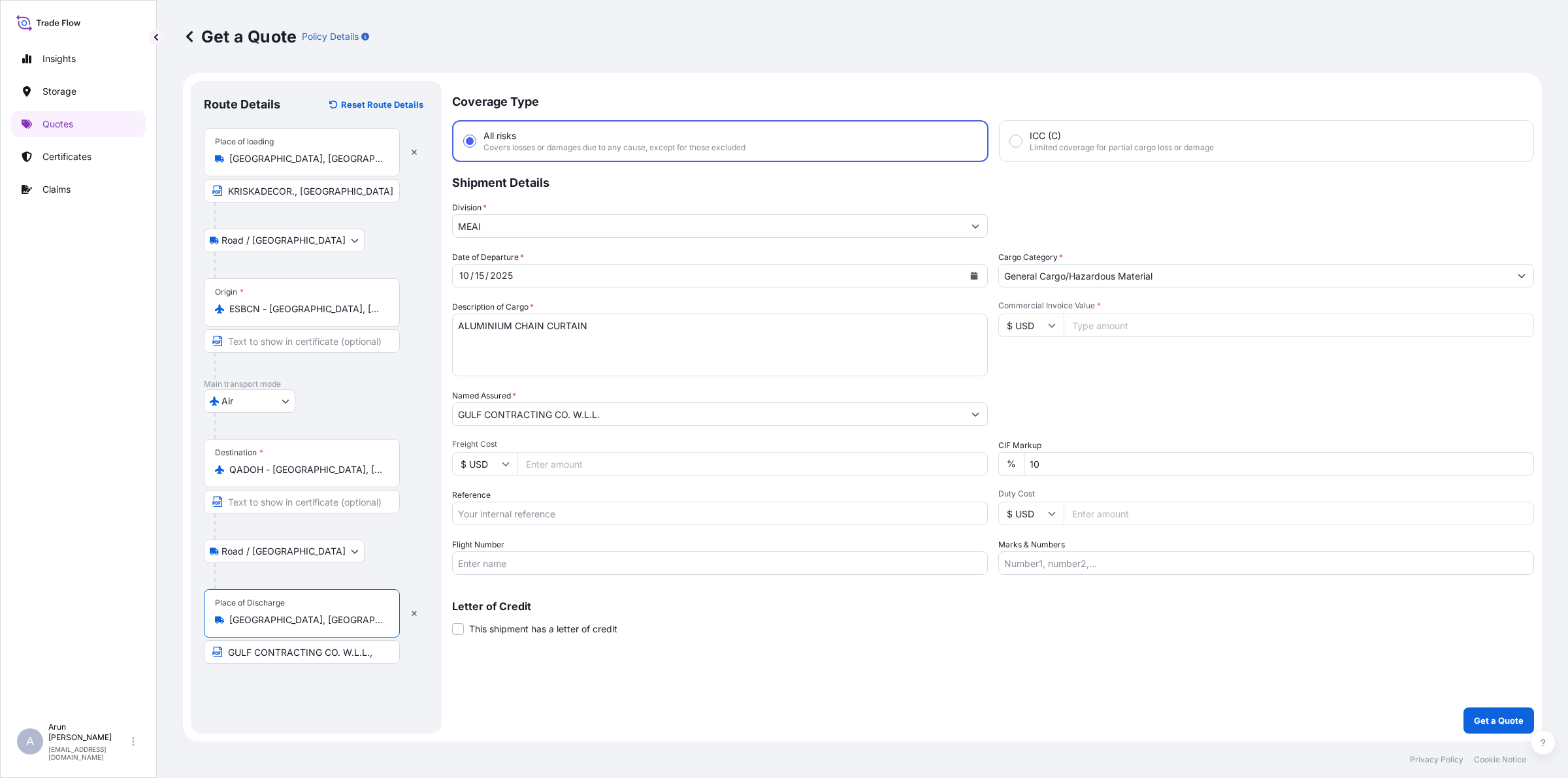
drag, startPoint x: 286, startPoint y: 624, endPoint x: 213, endPoint y: 614, distance: 73.7
click at [213, 614] on div "Place of Discharge [GEOGRAPHIC_DATA], [GEOGRAPHIC_DATA]" at bounding box center [302, 613] width 196 height 48
click at [376, 661] on input "GULF CONTRACTING CO. W.L.L.," at bounding box center [302, 652] width 196 height 24
paste input "[GEOGRAPHIC_DATA], [GEOGRAPHIC_DATA]"
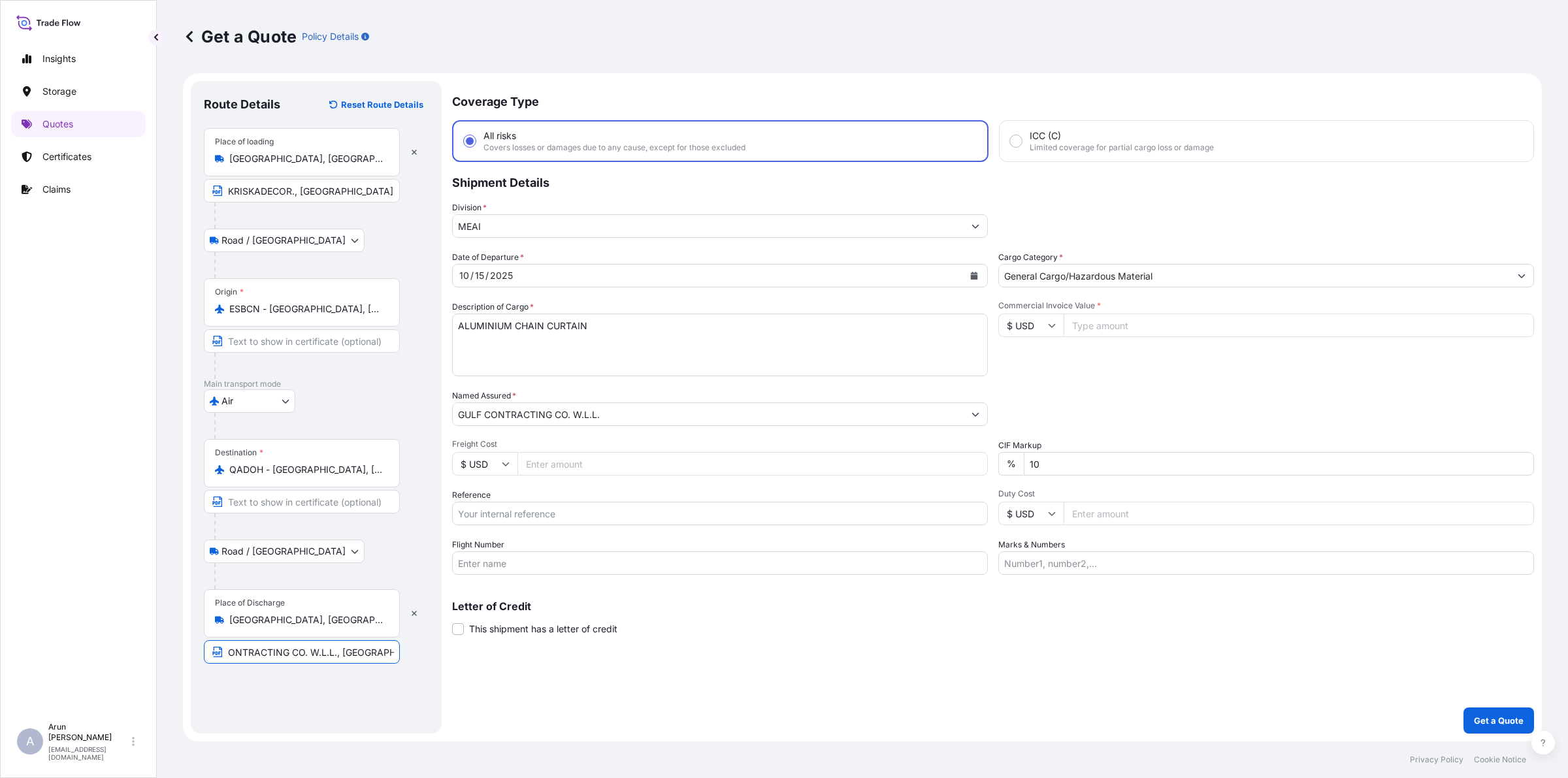
type input "GULF CONTRACTING CO. W.L.L., [GEOGRAPHIC_DATA], [GEOGRAPHIC_DATA]"
click at [1071, 469] on input "10" at bounding box center [1278, 464] width 510 height 24
type input "1"
type input "0"
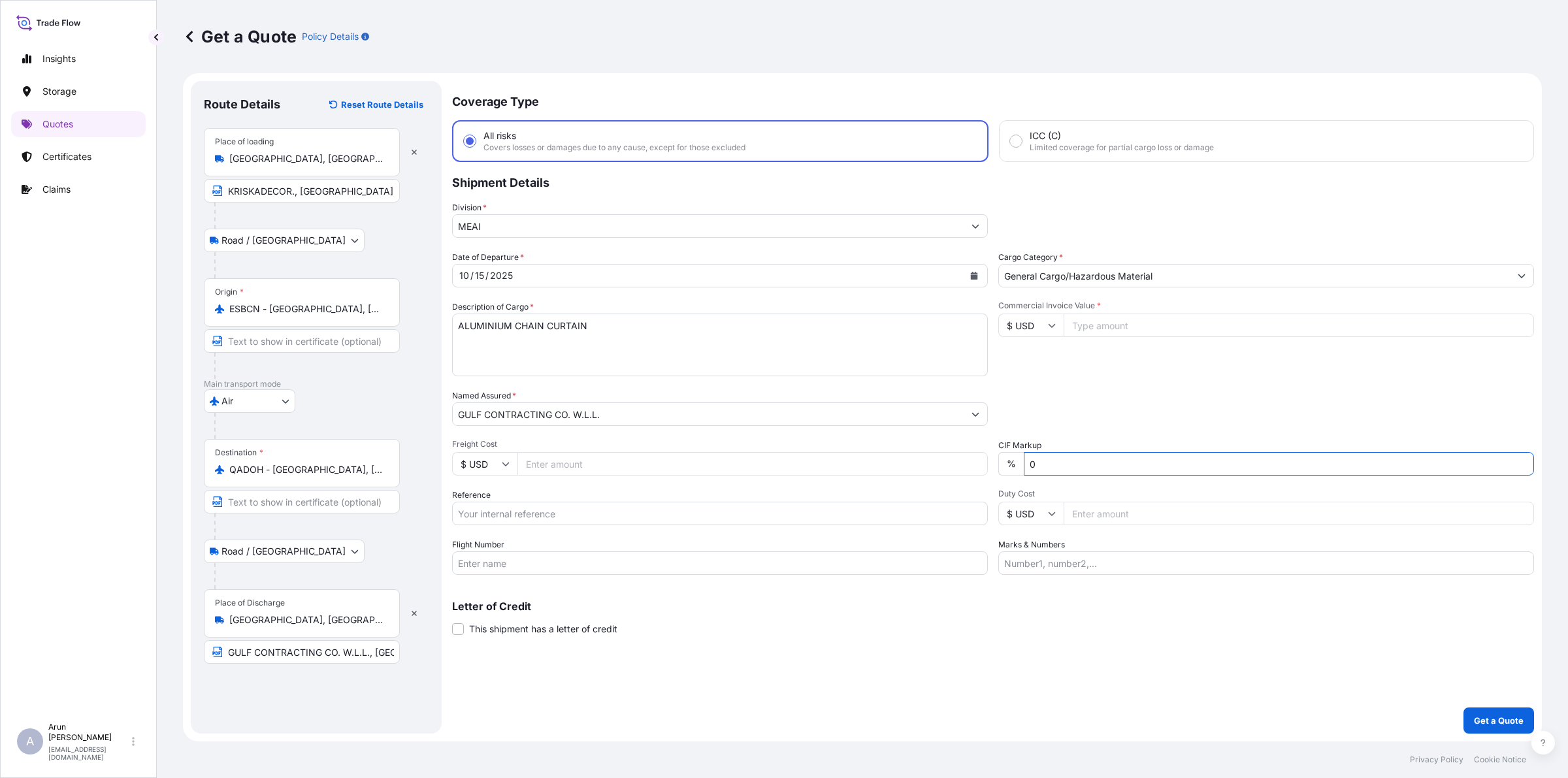
click at [506, 466] on icon at bounding box center [505, 463] width 8 height 8
click at [495, 500] on div "€ EUR" at bounding box center [484, 499] width 55 height 25
type input "€ EUR"
click at [570, 469] on input "Freight Cost" at bounding box center [753, 464] width 470 height 24
type input "500"
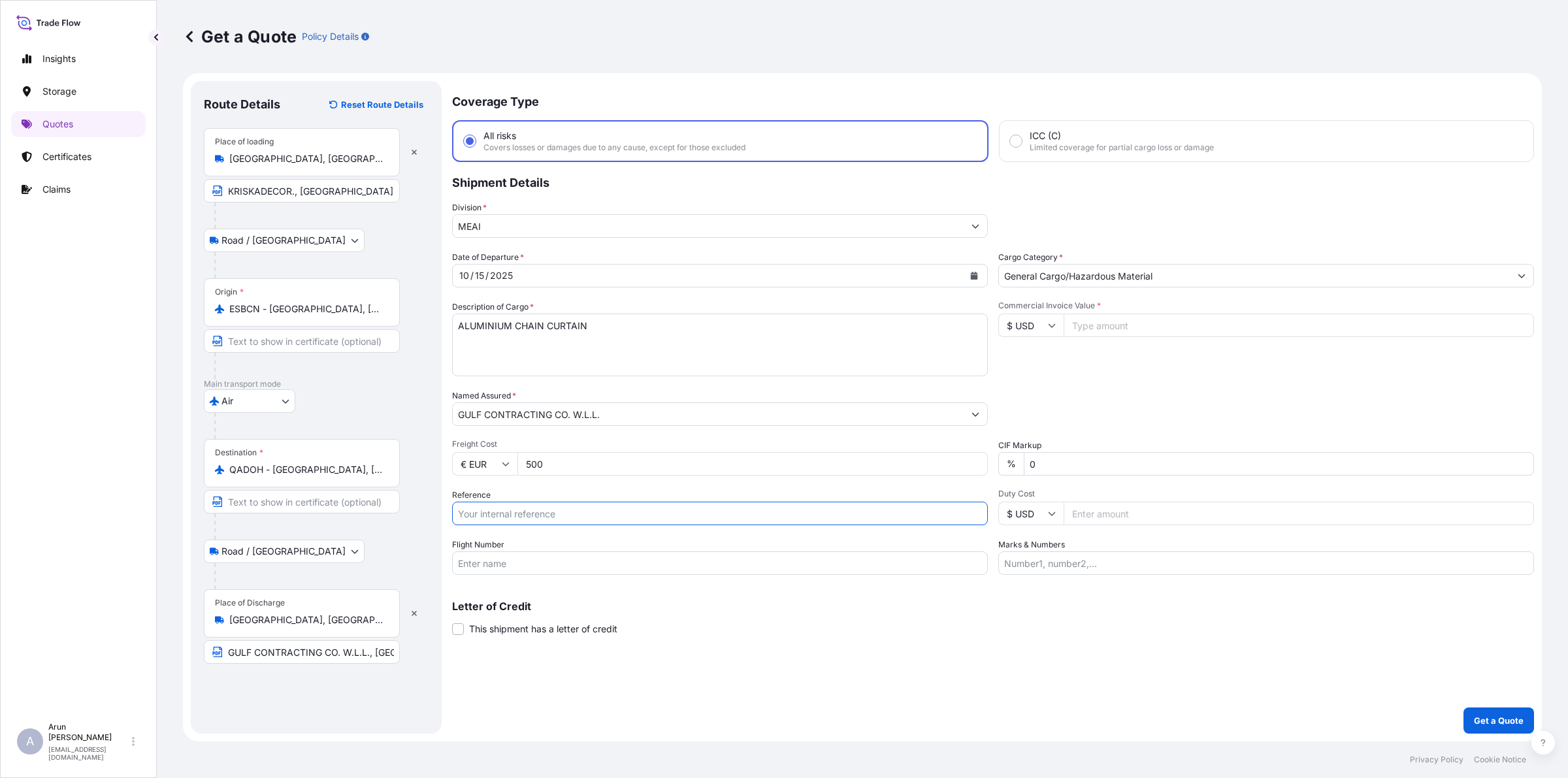
click at [557, 511] on input "Reference" at bounding box center [720, 514] width 536 height 24
drag, startPoint x: 484, startPoint y: 514, endPoint x: 664, endPoint y: 518, distance: 180.0
click at [664, 518] on input "AWB: 125-17563545" at bounding box center [720, 514] width 536 height 24
type input "AWB: 157-09639313"
click at [612, 564] on input "Flight Number" at bounding box center [720, 563] width 536 height 24
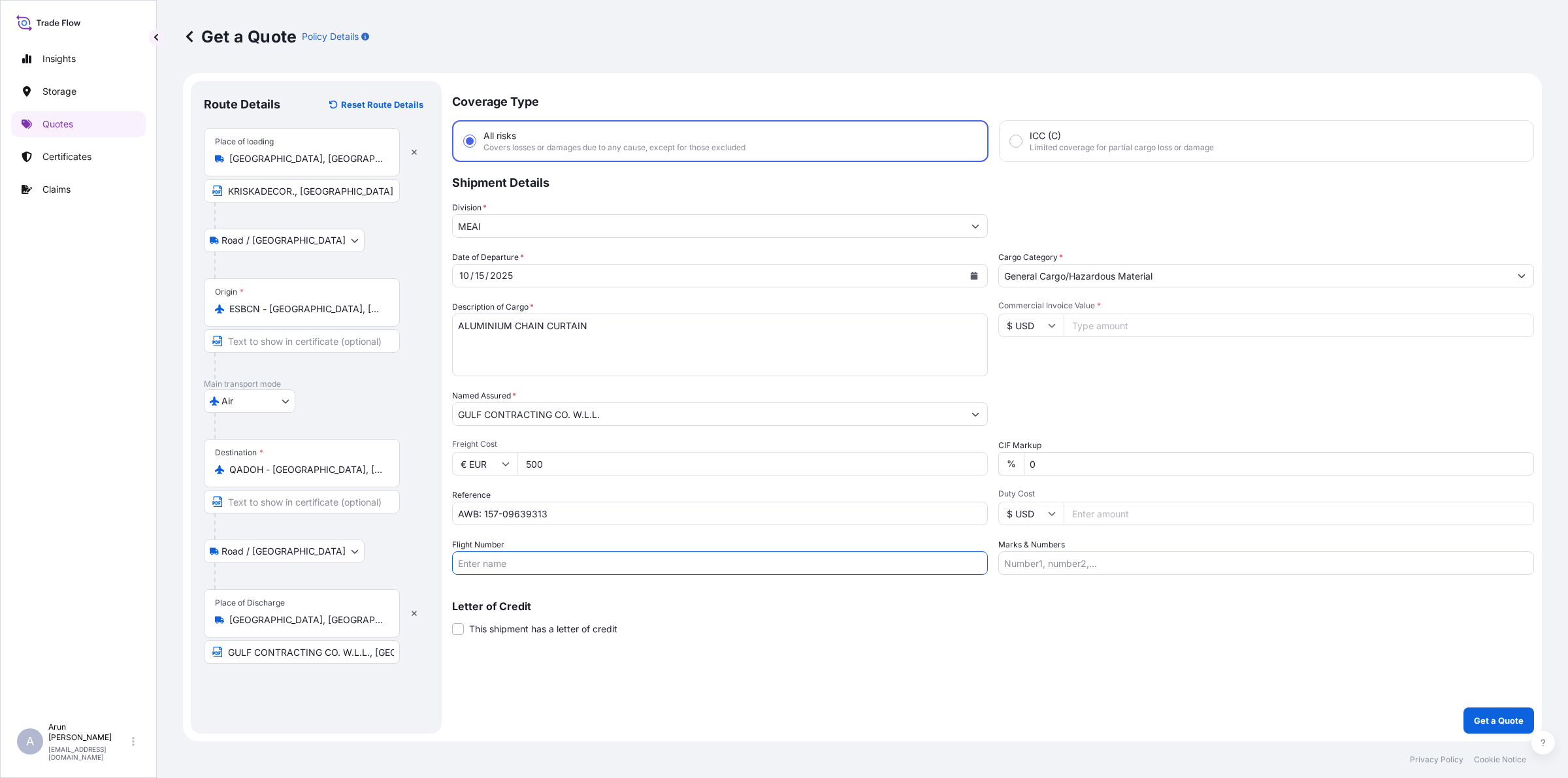
type input "BY AIR"
click at [1135, 322] on input "Commercial Invoice Value *" at bounding box center [1299, 326] width 470 height 24
type input "3505.76"
click at [1053, 326] on icon at bounding box center [1051, 325] width 8 height 8
drag, startPoint x: 1021, startPoint y: 367, endPoint x: 1116, endPoint y: 347, distance: 97.1
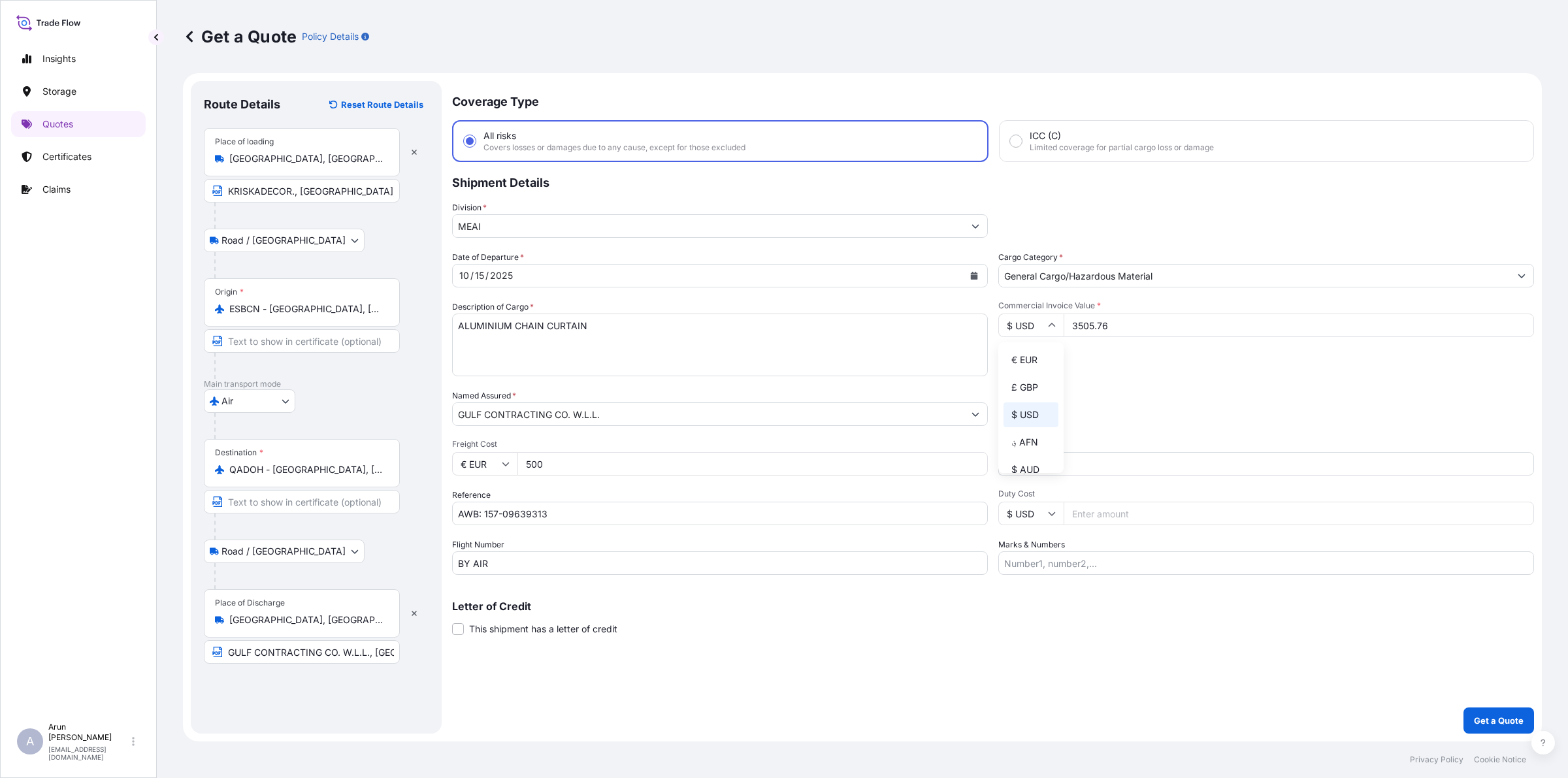
click at [1022, 367] on div "€ EUR" at bounding box center [1030, 360] width 55 height 25
type input "€ EUR"
click at [1127, 330] on input "3505.76" at bounding box center [1299, 326] width 470 height 24
click at [1086, 559] on input "Marks & Numbers" at bounding box center [1266, 563] width 536 height 24
drag, startPoint x: 1063, startPoint y: 562, endPoint x: 1122, endPoint y: 567, distance: 59.2
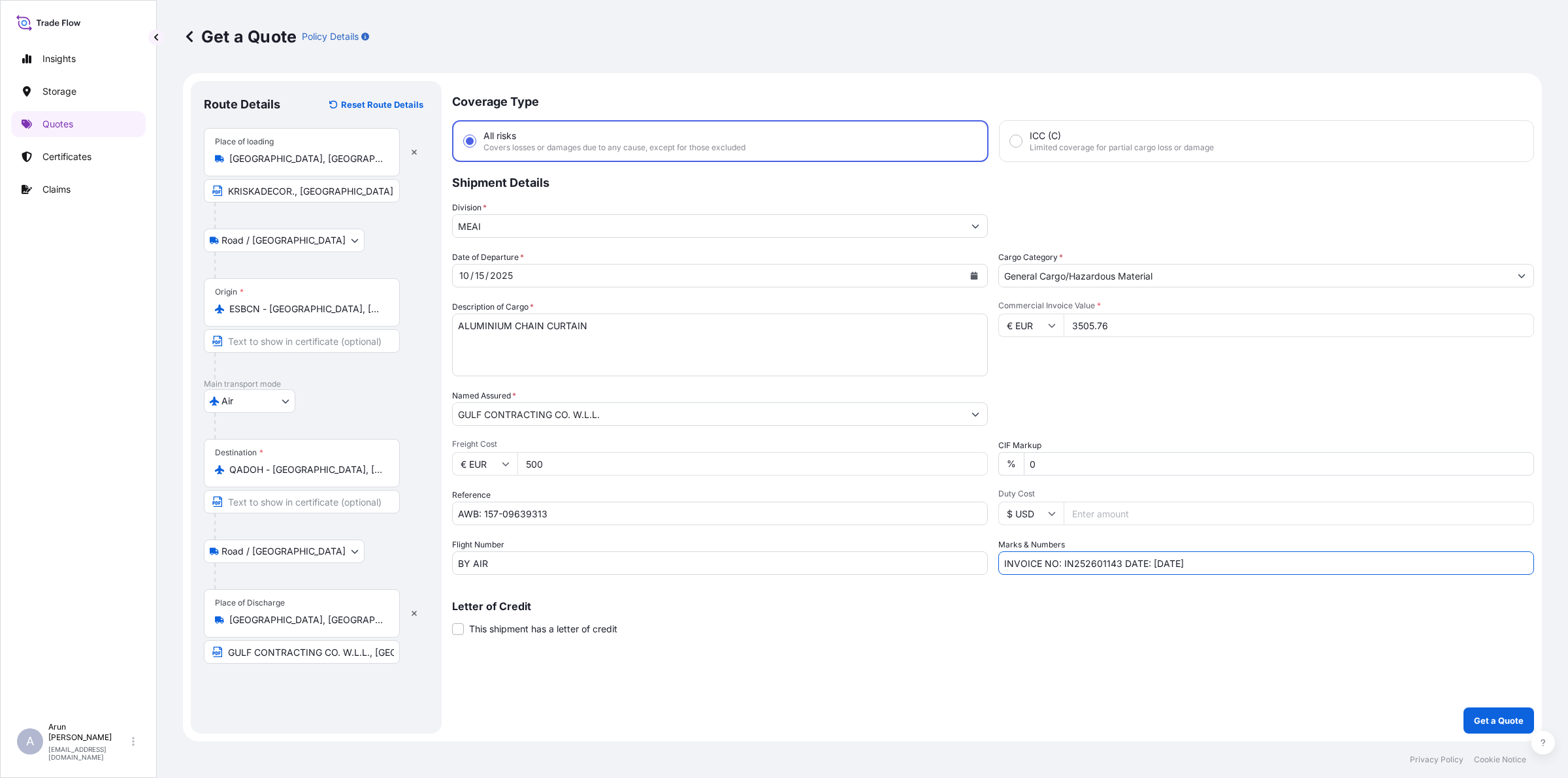
click at [1122, 567] on input "INVOICE NO: IN252601143 DATE: [DATE]" at bounding box center [1266, 563] width 536 height 24
click at [1236, 562] on input "INVOICE NO: C/2025/239 DATE: [DATE]" at bounding box center [1266, 563] width 536 height 24
click at [1147, 561] on input "INVOICE NO: C/2025/239 DATE: [DATE]" at bounding box center [1266, 563] width 536 height 24
click at [1259, 555] on input "INVOICE NO: C/2025/239 DATE: [DATE]" at bounding box center [1266, 563] width 536 height 24
type input "INVOICE NO: C/2025/239 DATE: [DATE]"
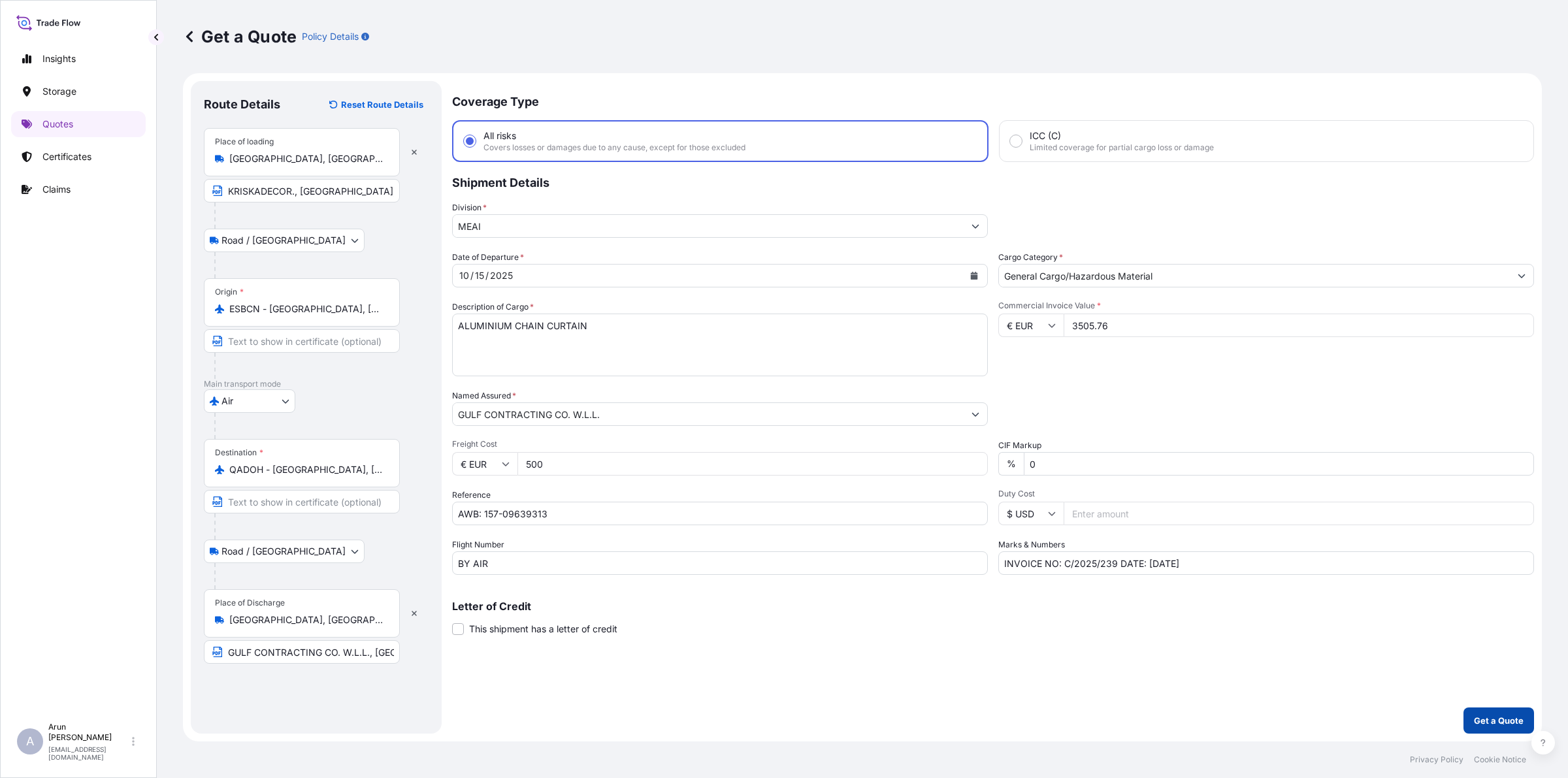
click at [1497, 727] on button "Get a Quote" at bounding box center [1498, 721] width 70 height 26
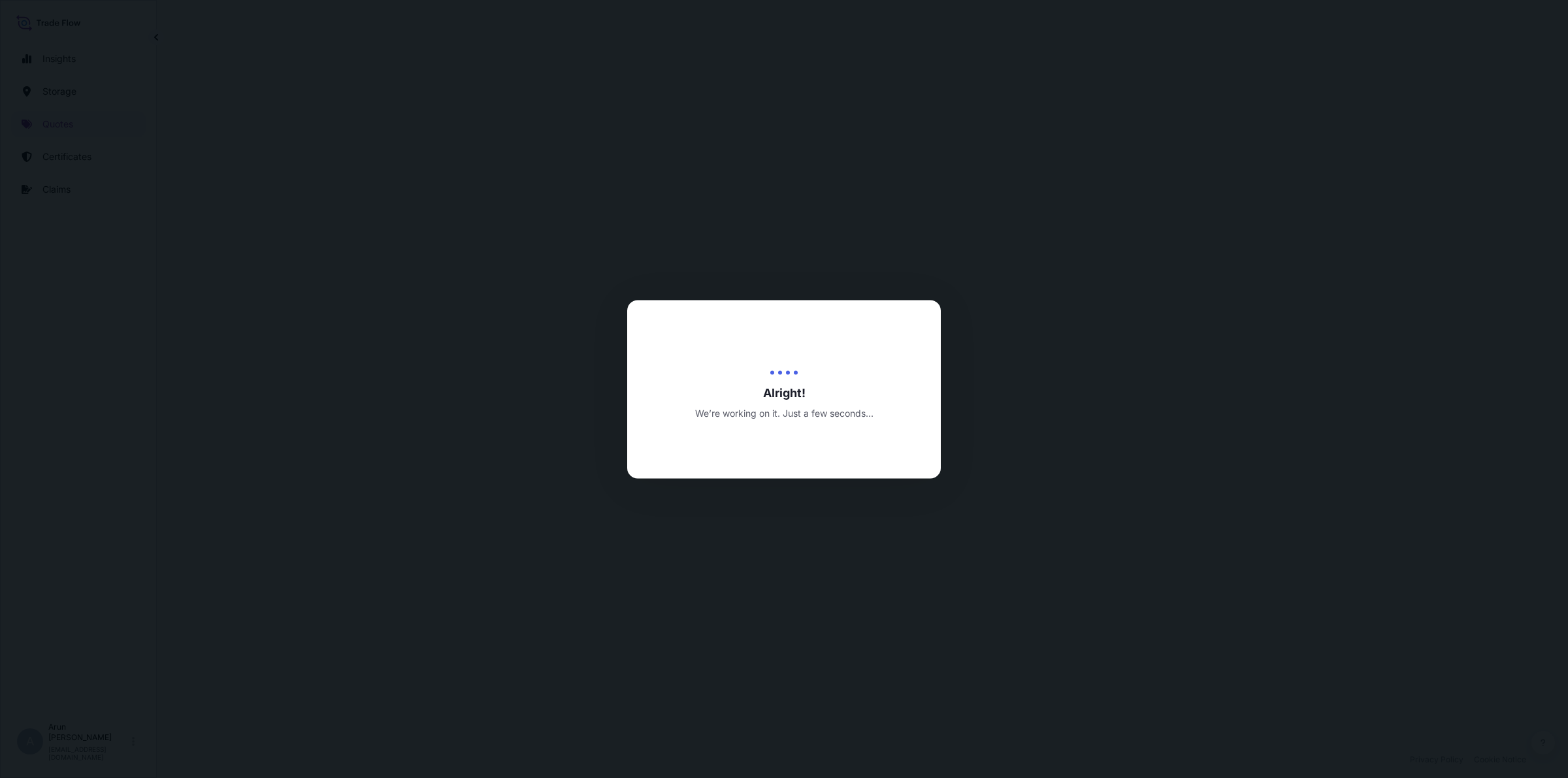
select select "Road / [GEOGRAPHIC_DATA]"
select select "Air"
select select "Road / [GEOGRAPHIC_DATA]"
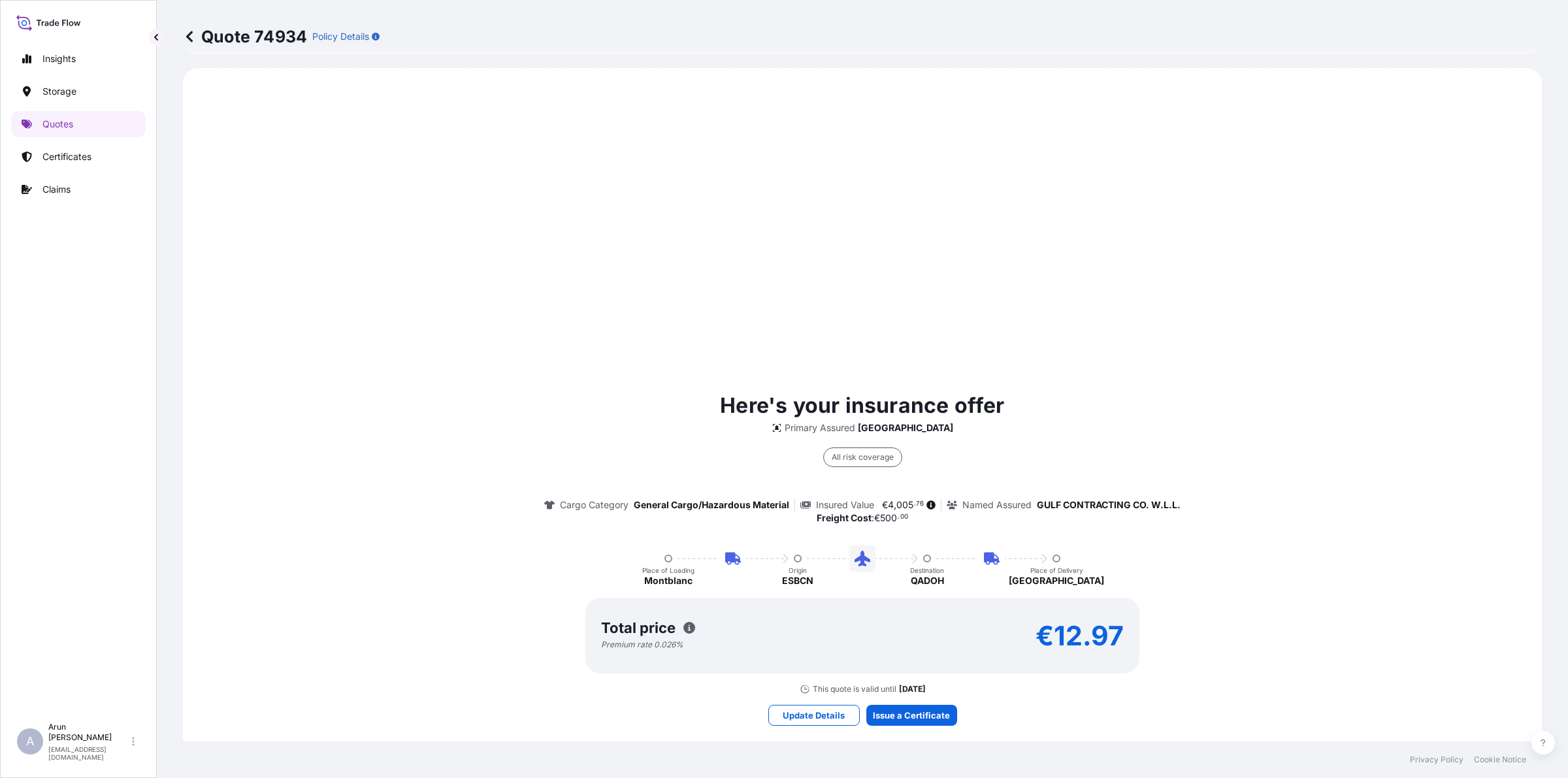
scroll to position [628, 0]
click at [920, 699] on div "Here's your insurance offer Primary Assured Qatar All risk coverage Cargo Categ…" at bounding box center [862, 555] width 1322 height 943
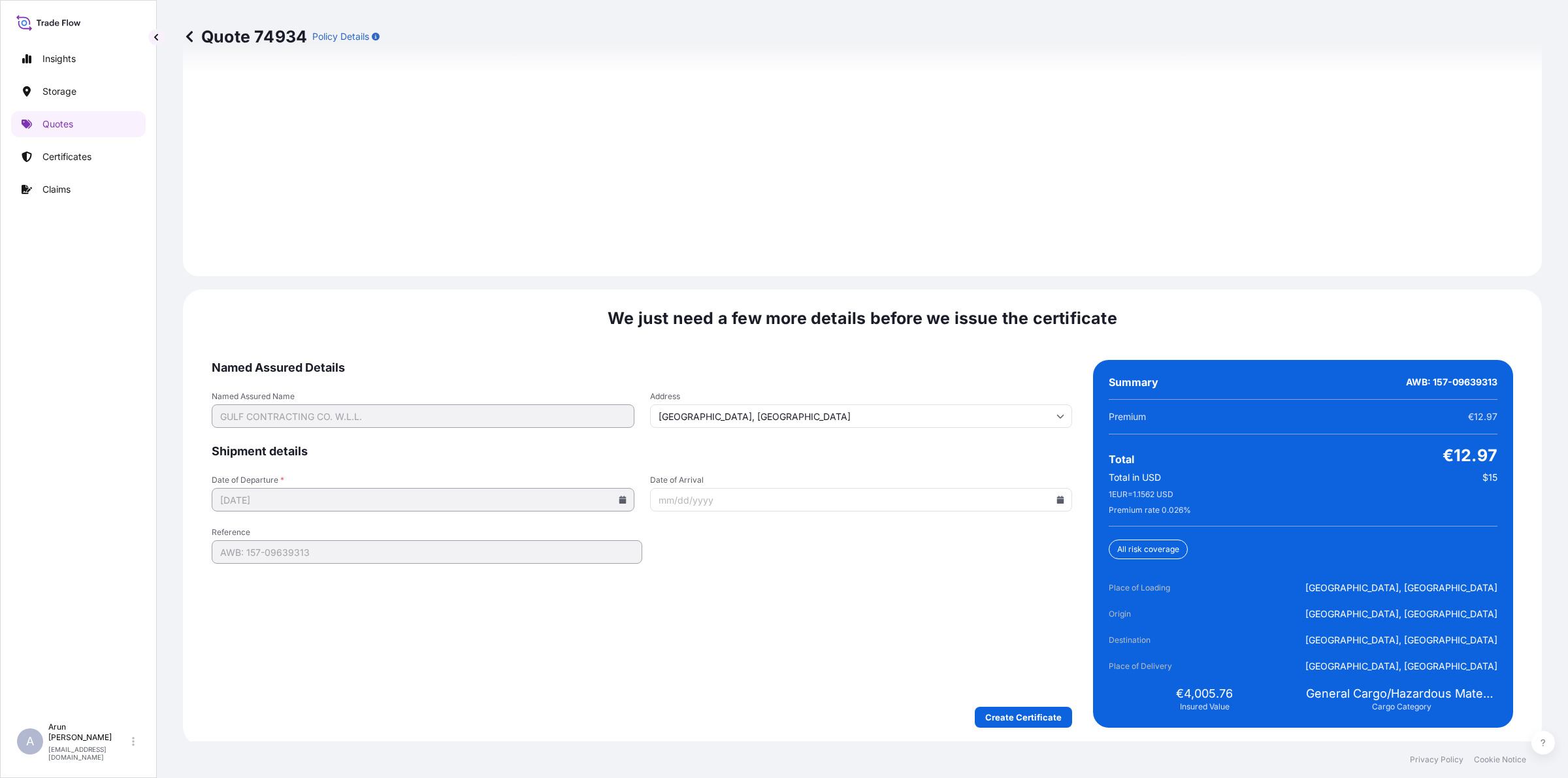
scroll to position [1873, 0]
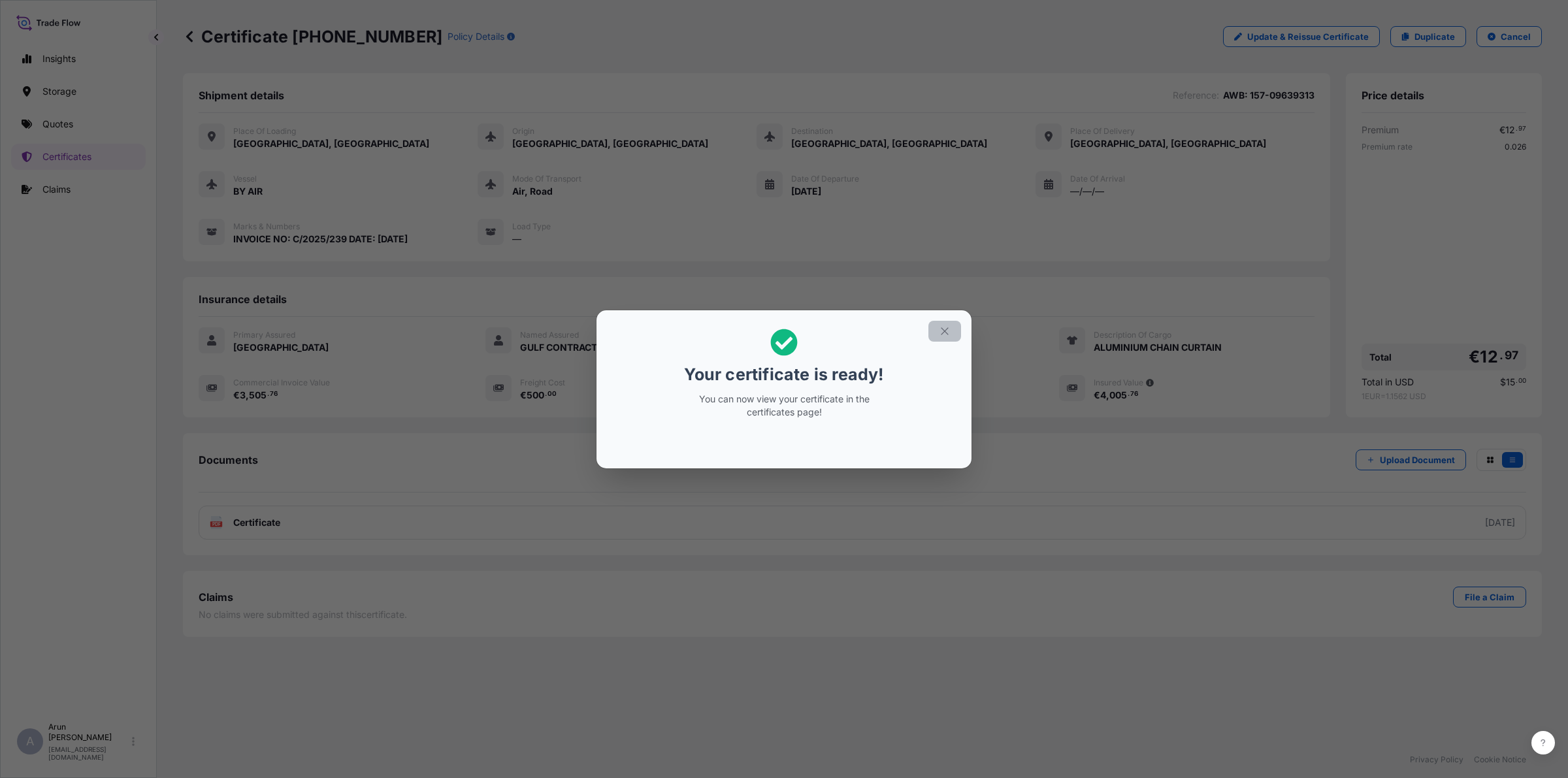
click at [950, 325] on button "button" at bounding box center [944, 331] width 33 height 21
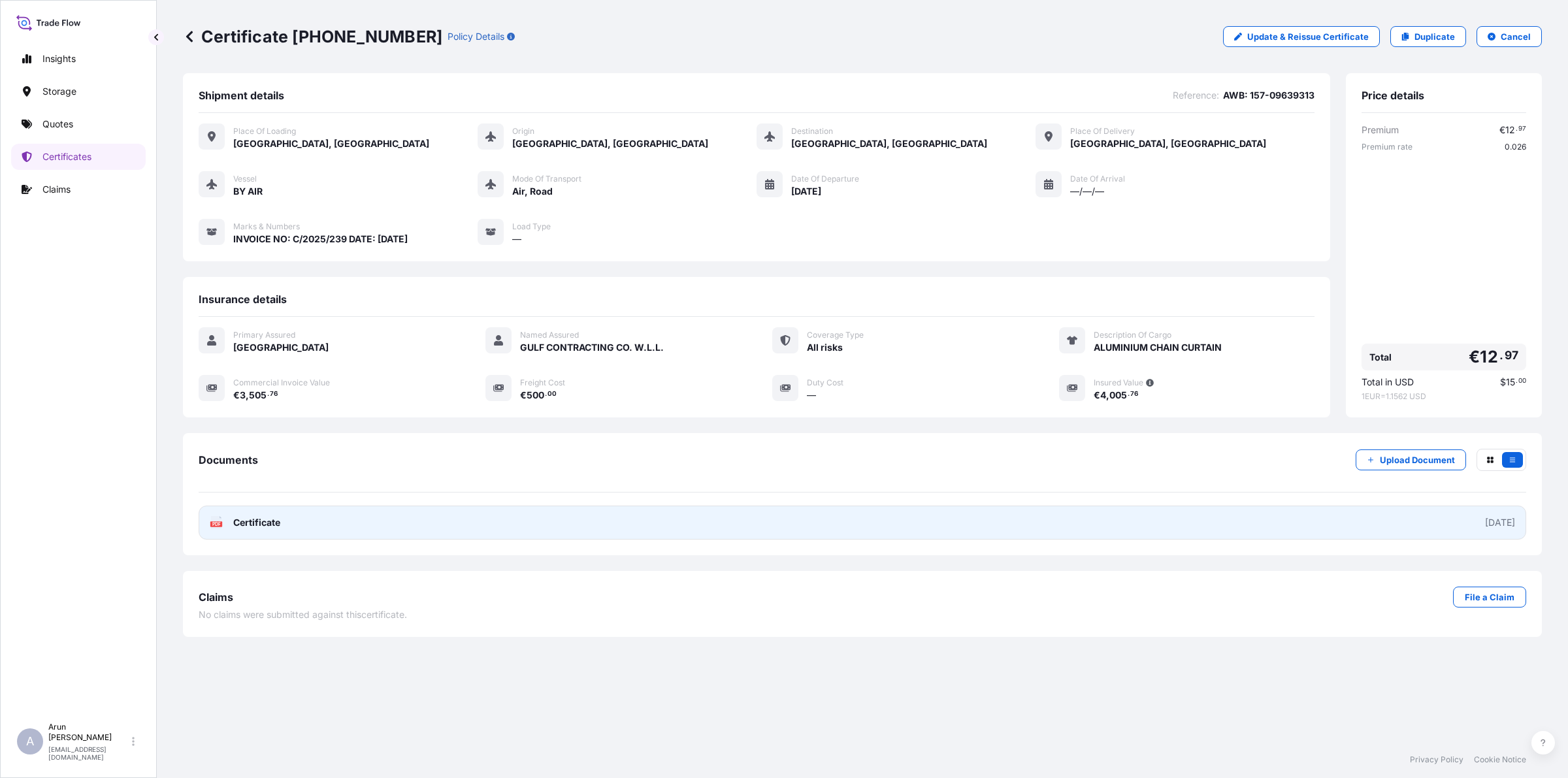
click at [321, 524] on link "PDF Certificate [DATE]" at bounding box center [862, 523] width 1327 height 34
